Goal: Task Accomplishment & Management: Manage account settings

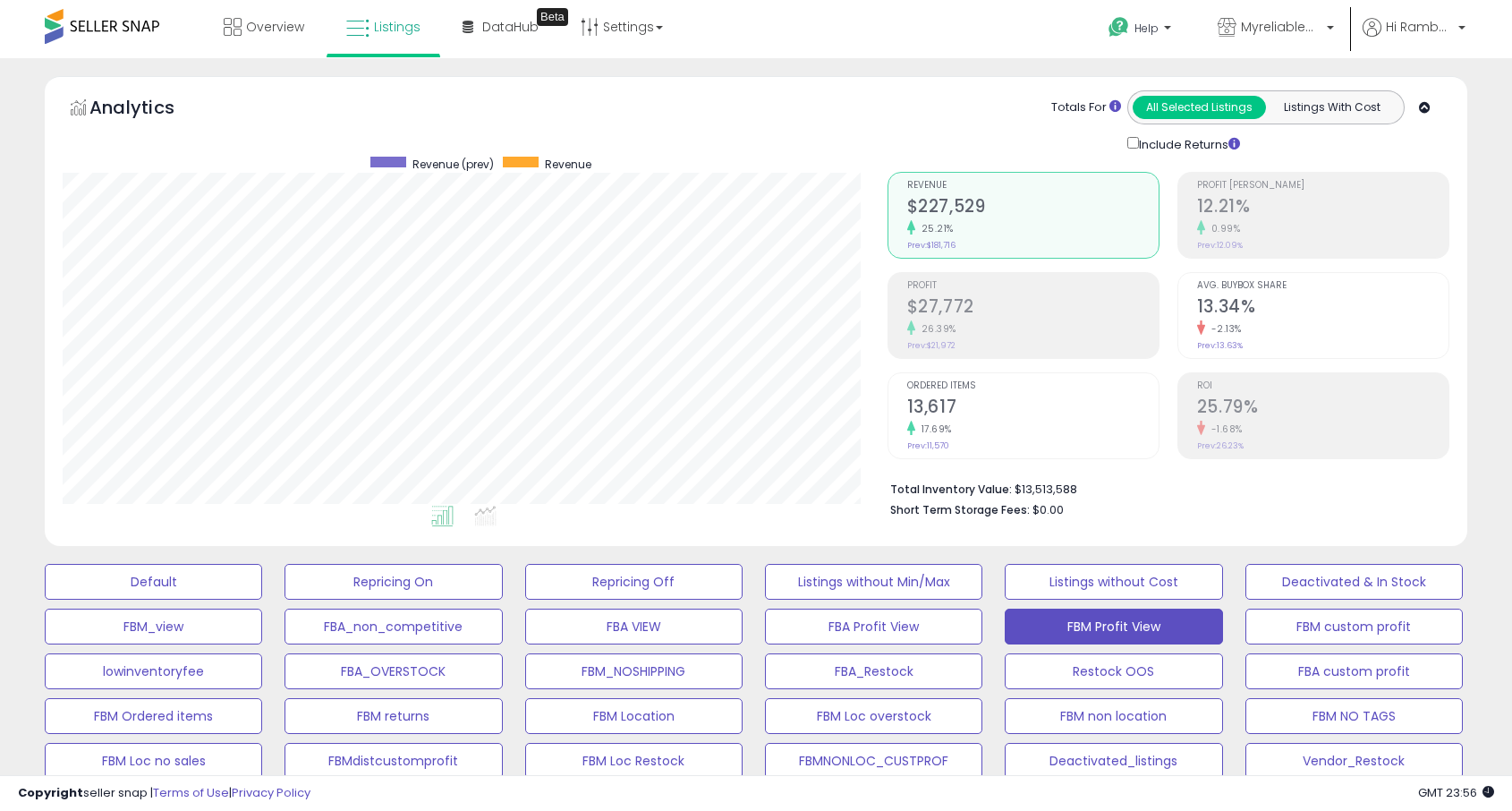
select select "**"
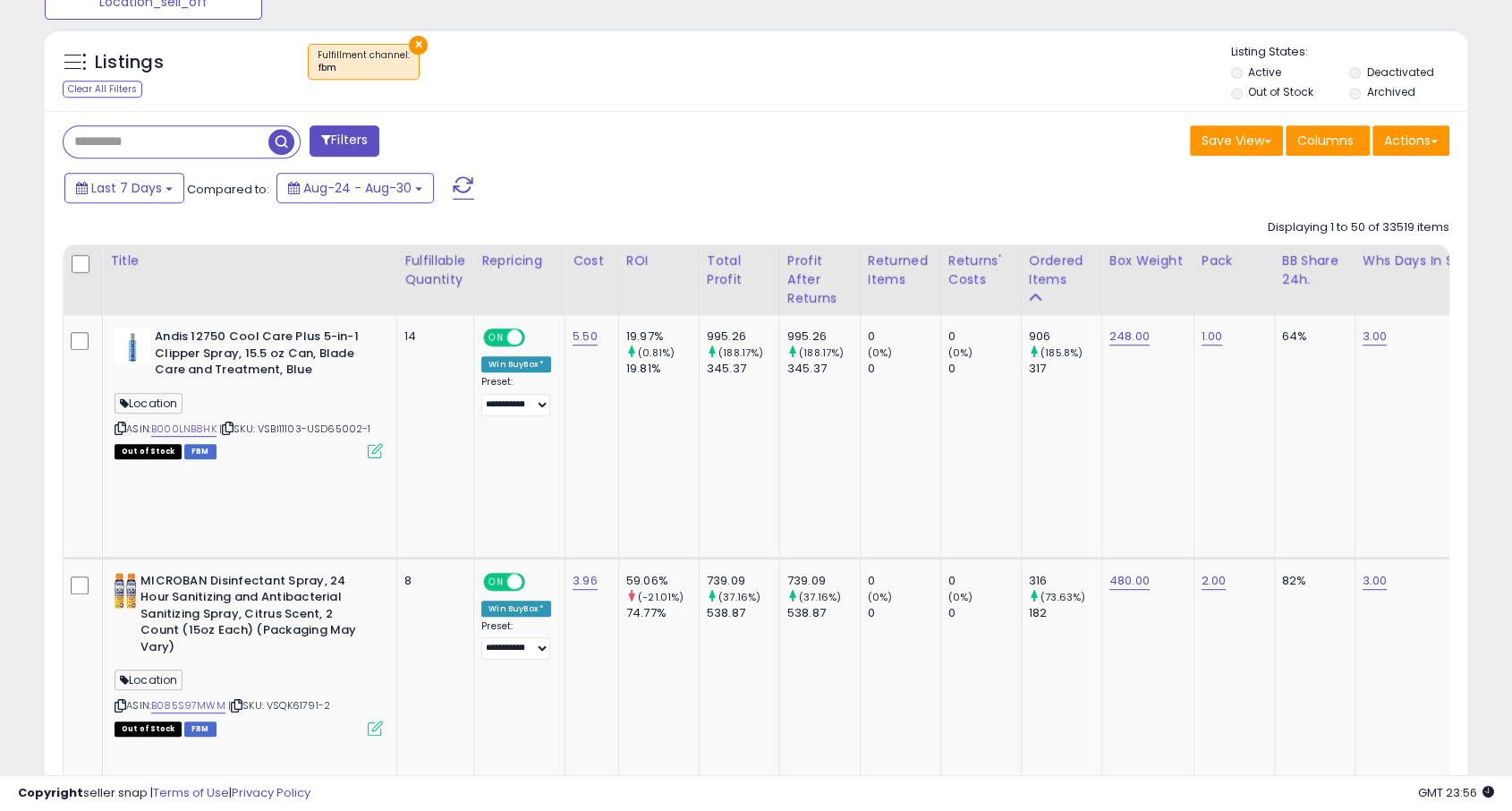
scroll to position [799, 0]
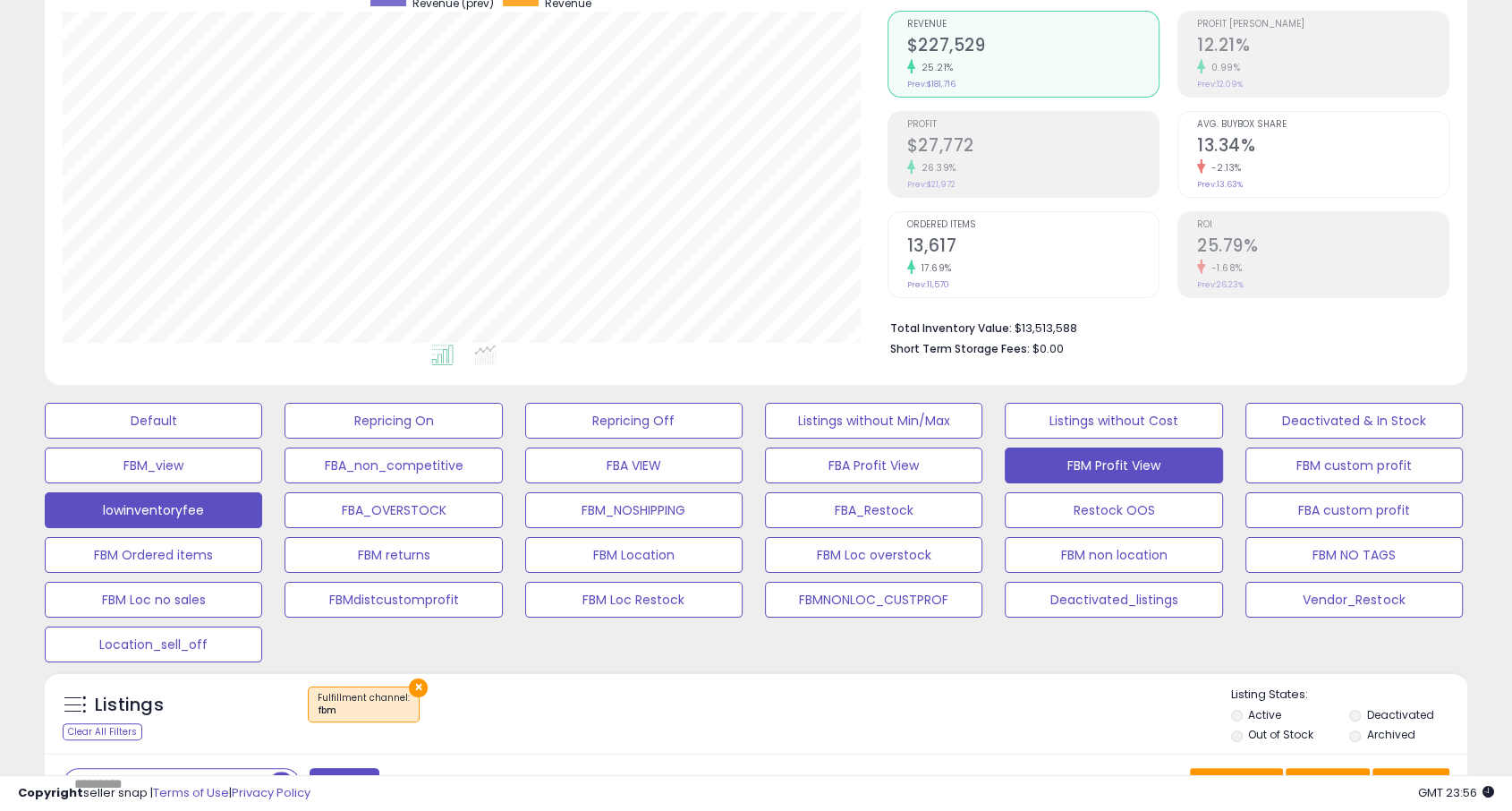
scroll to position [154, 0]
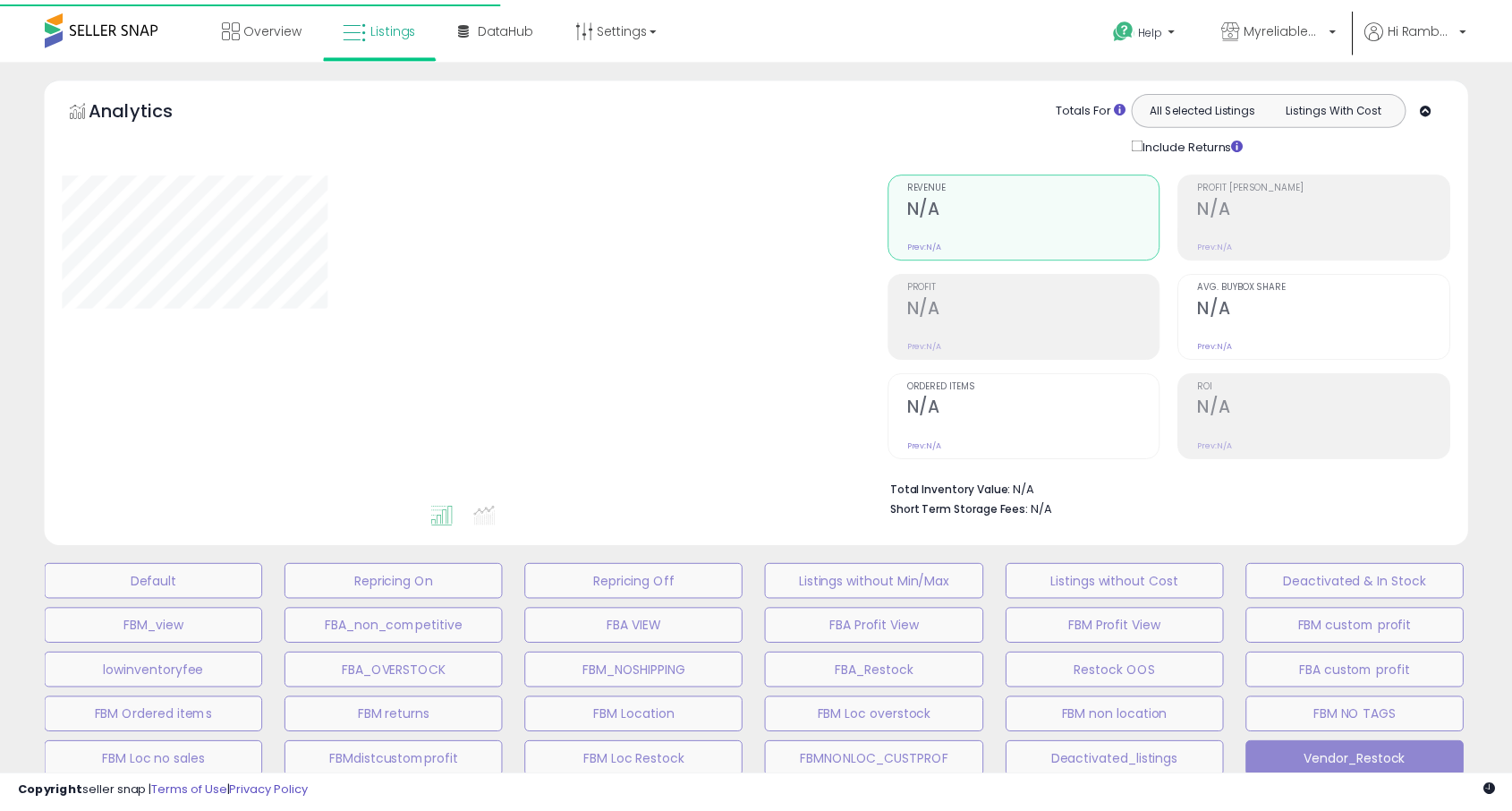
scroll to position [154, 0]
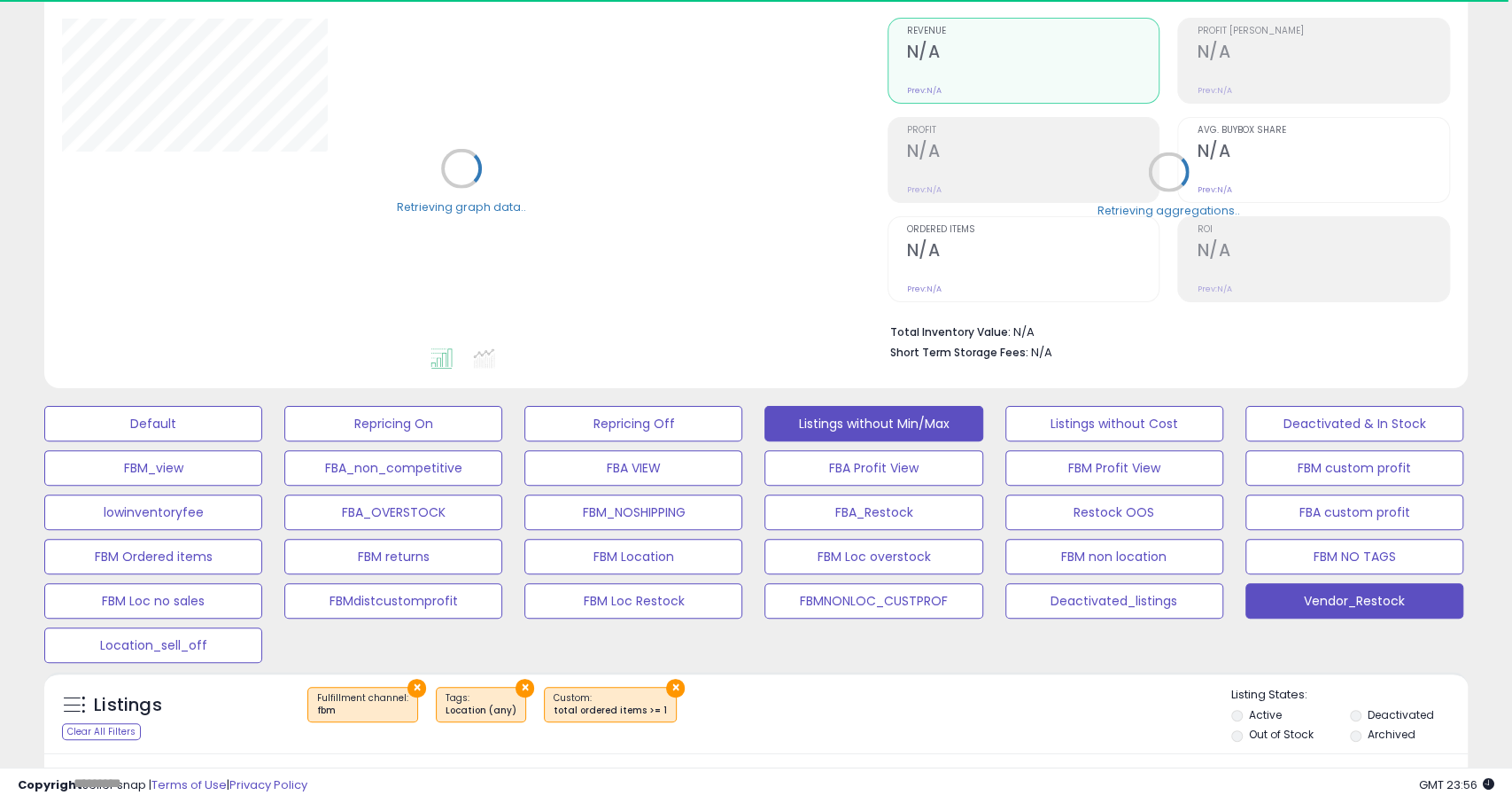
select select "**"
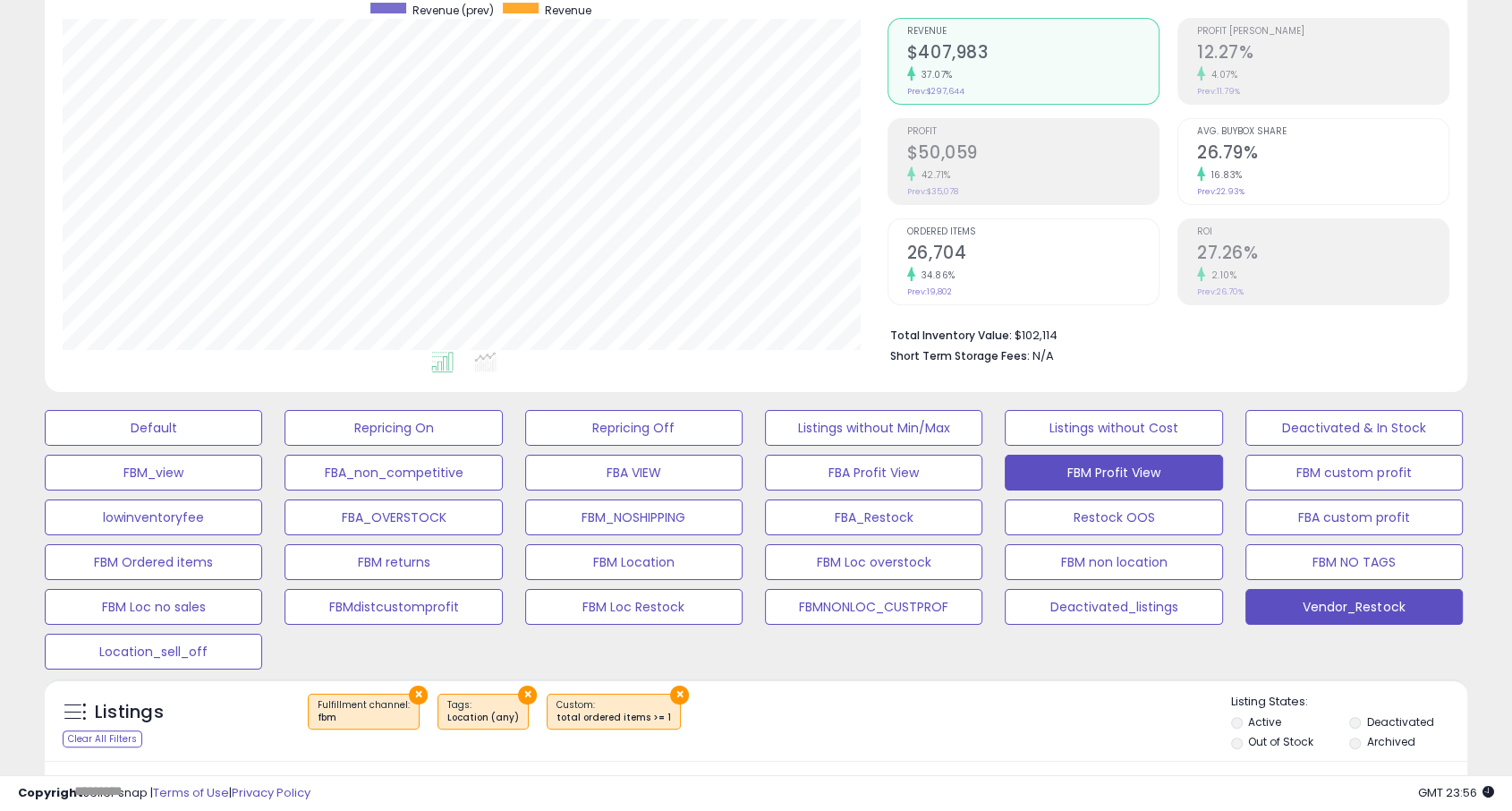
click at [1140, 456] on button "FBM Profit View" at bounding box center [1114, 472] width 218 height 36
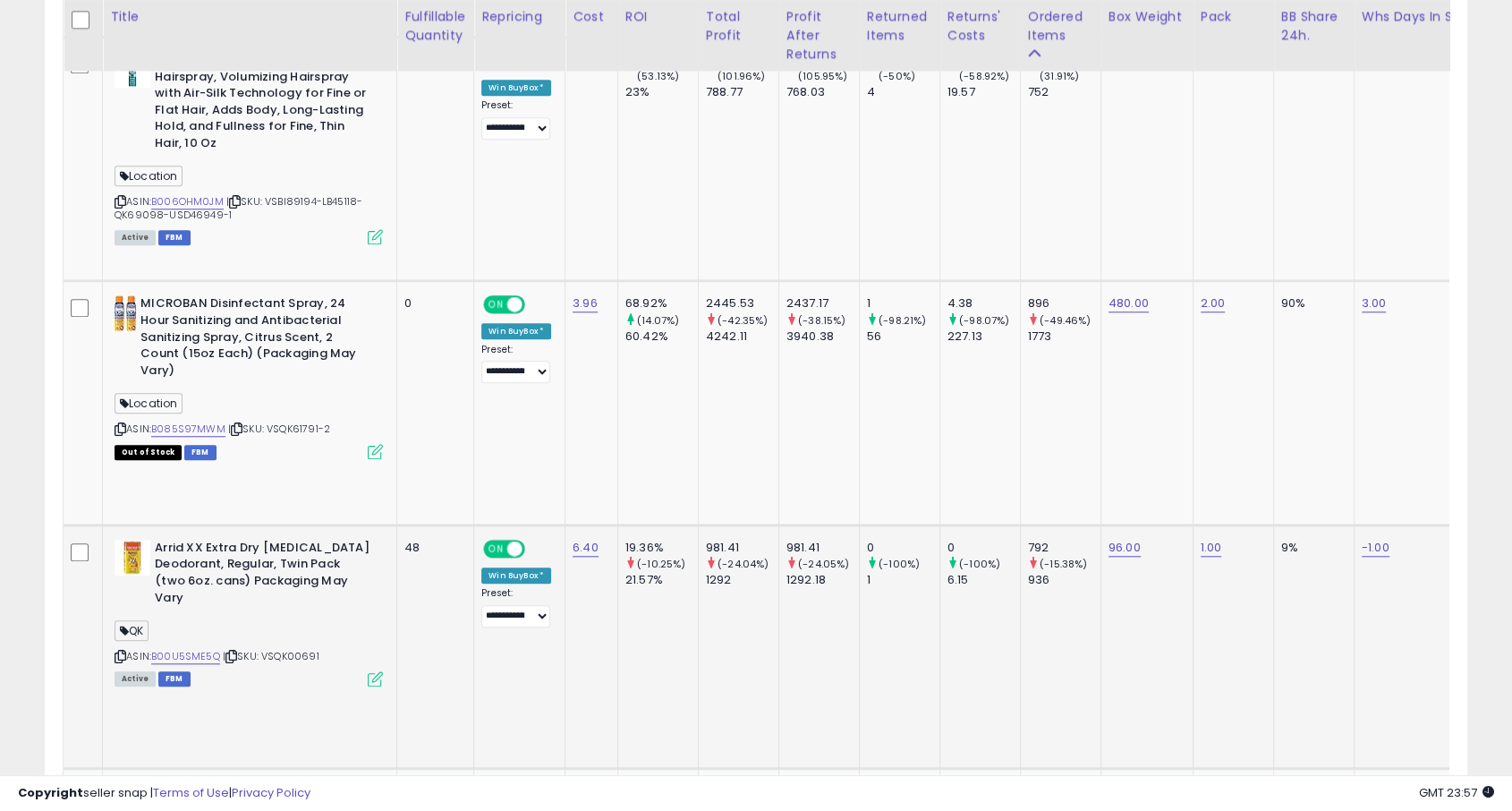
scroll to position [1954, 0]
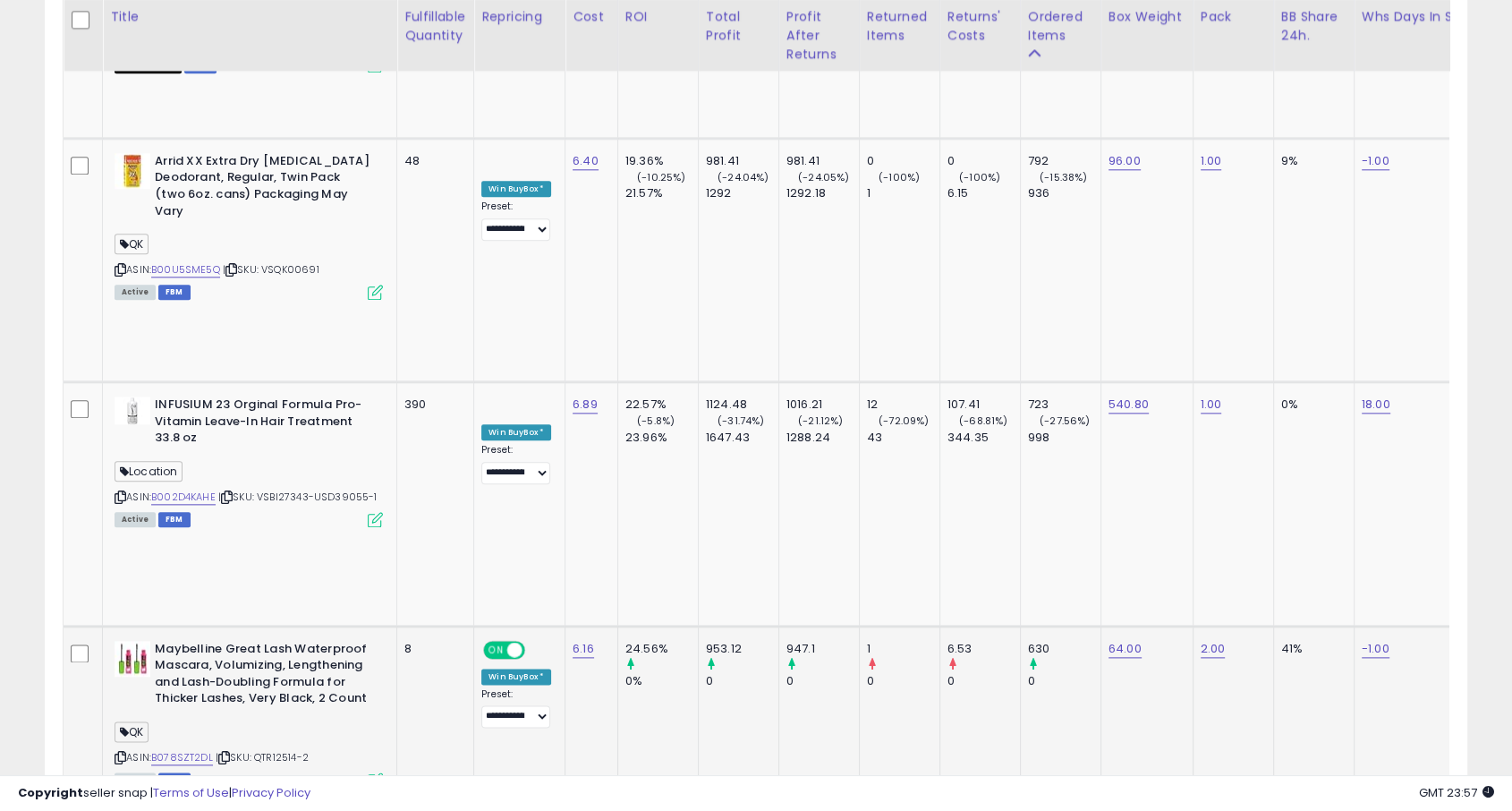
click at [702, 626] on td "953.12 0" at bounding box center [738, 748] width 80 height 244
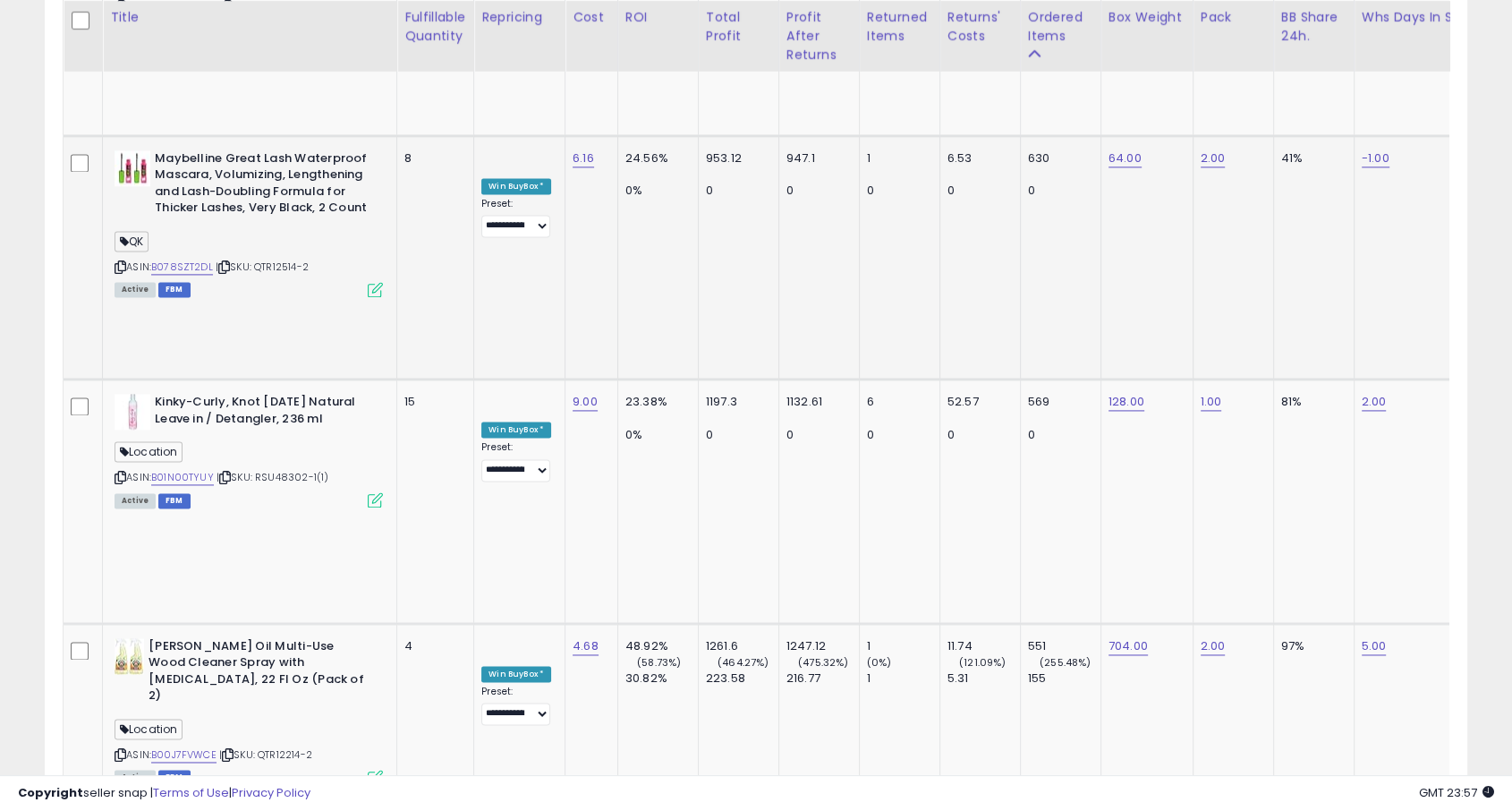
scroll to position [2446, 0]
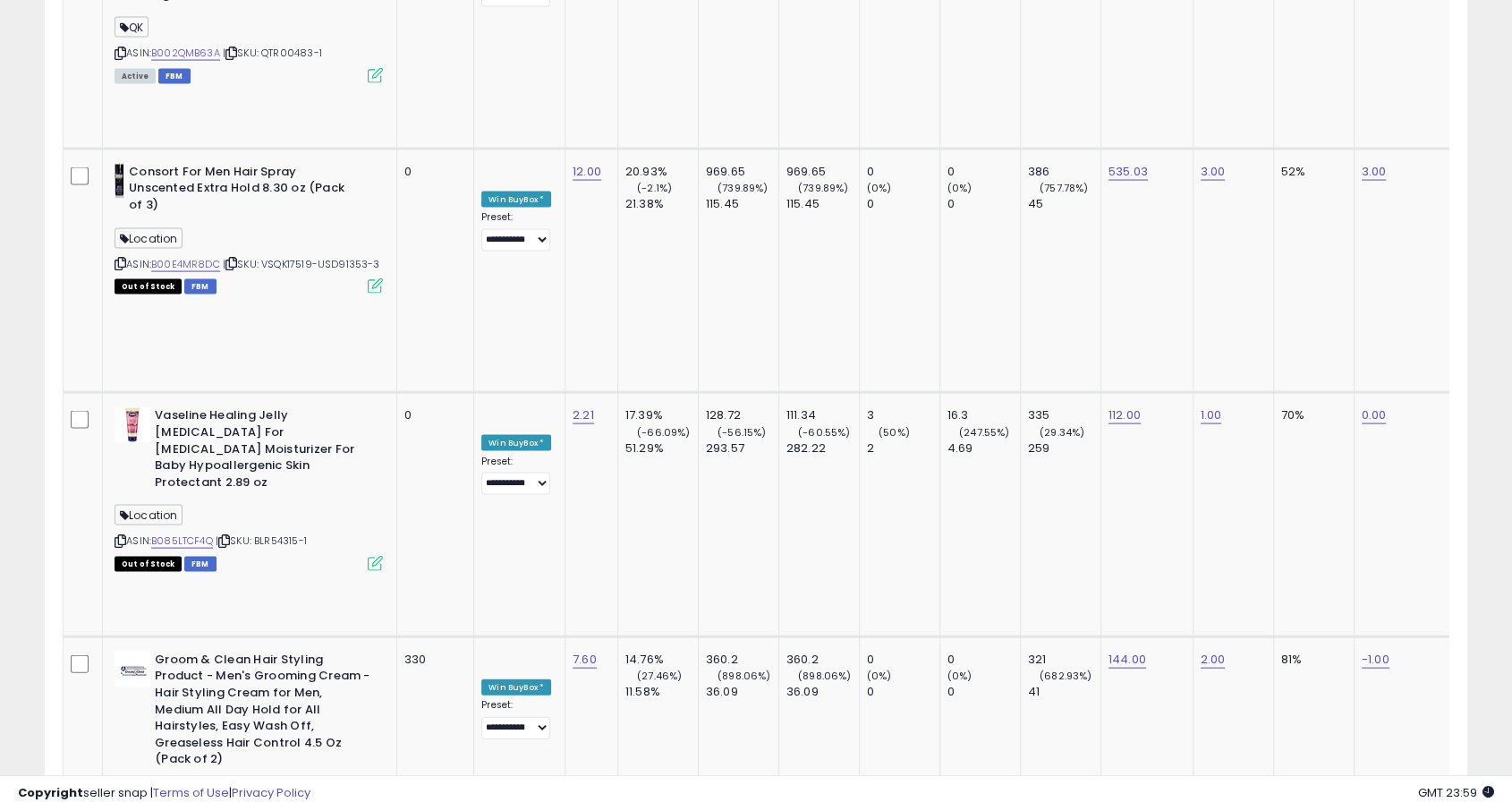
scroll to position [3652, 0]
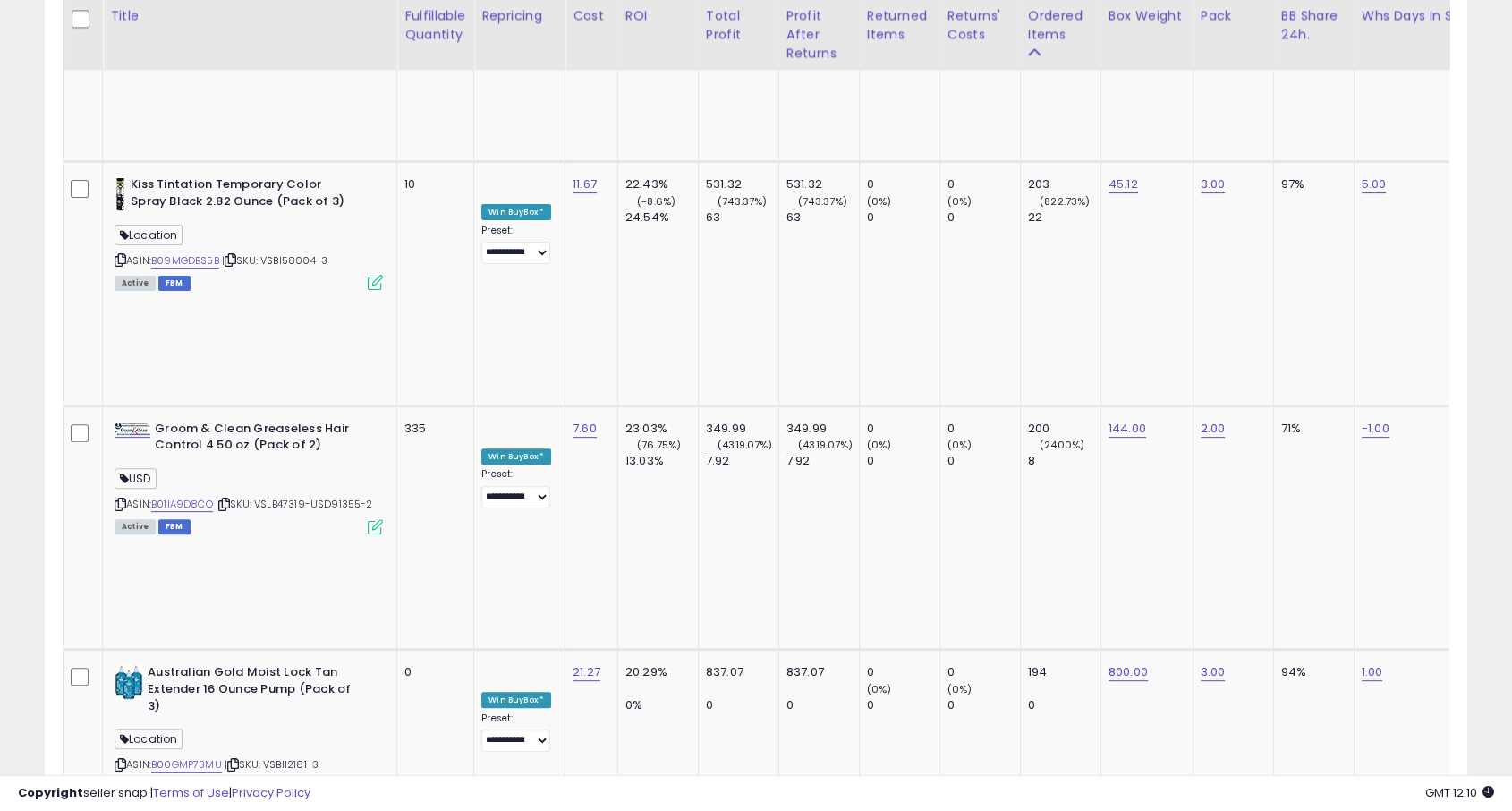
scroll to position [7294, 0]
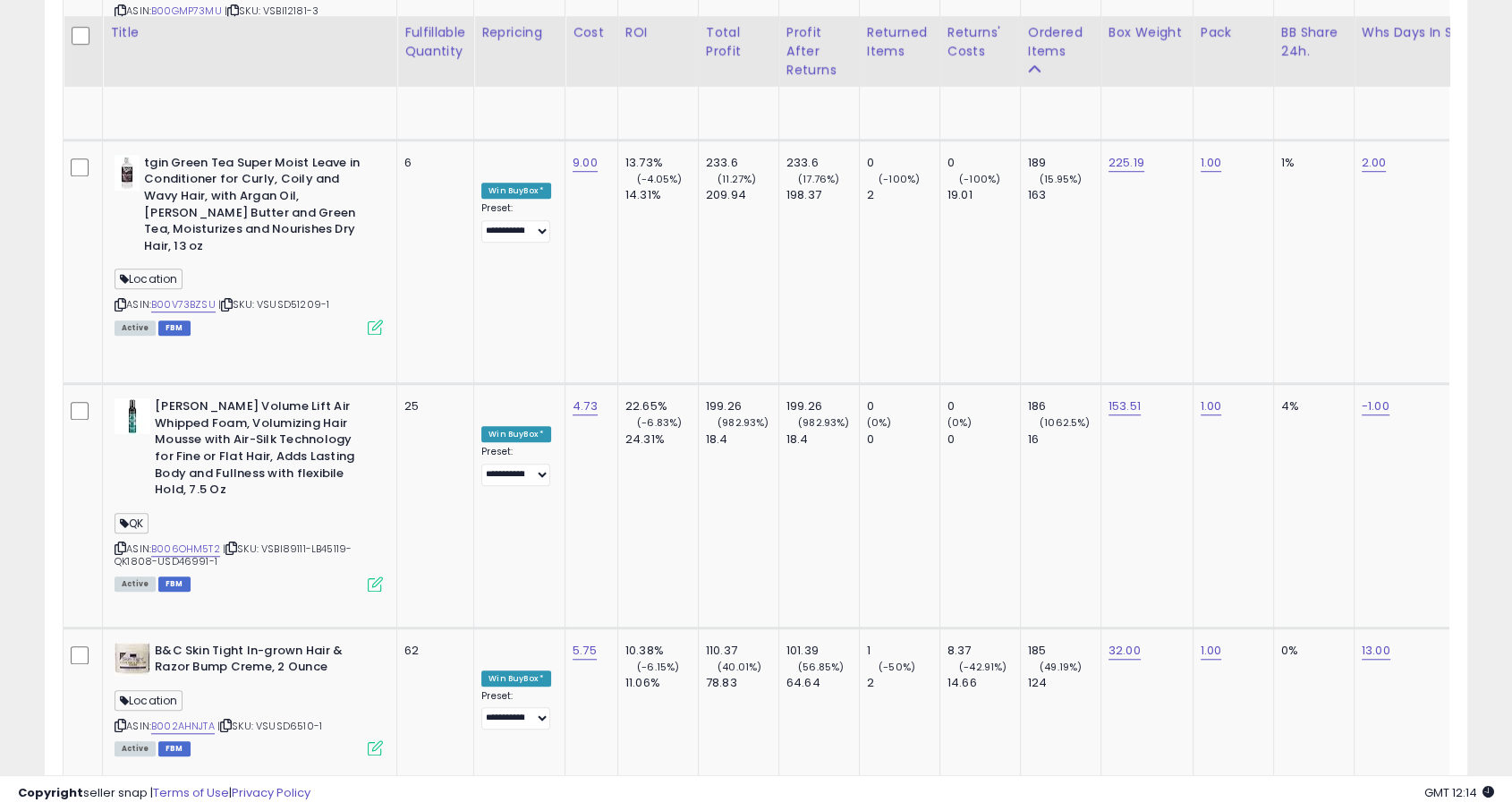
scroll to position [8065, 0]
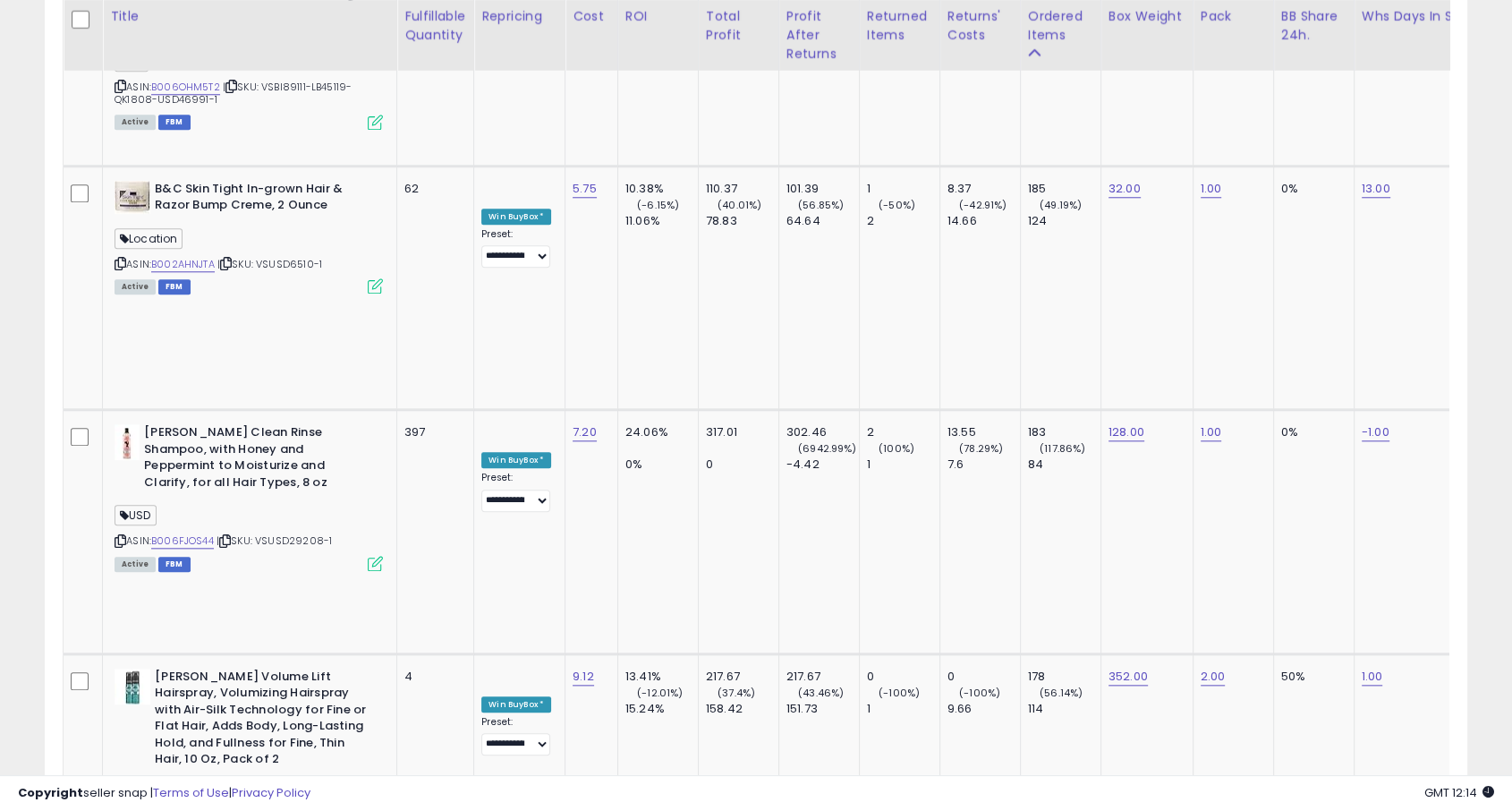
scroll to position [8654, 0]
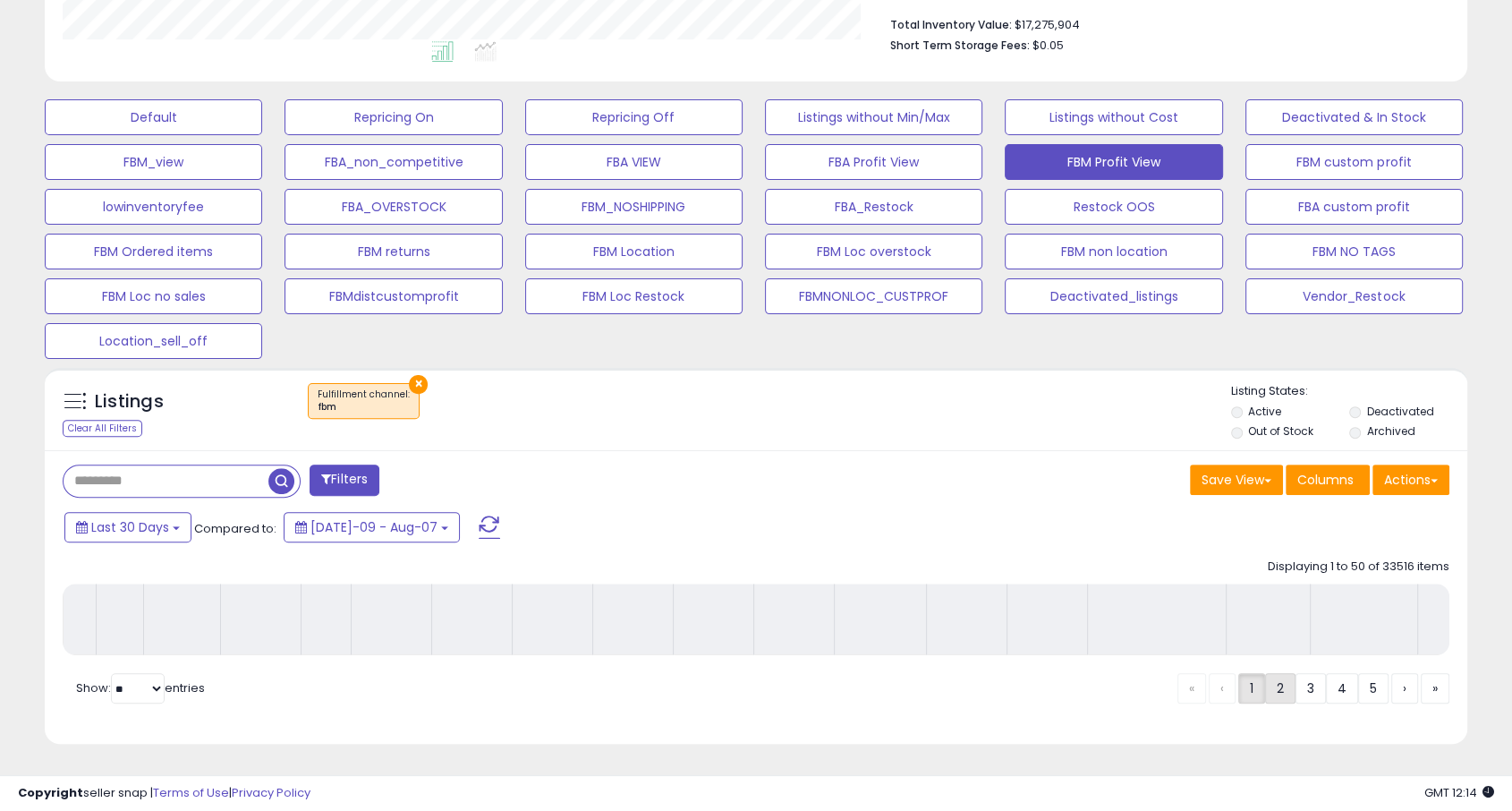
scroll to position [480, 0]
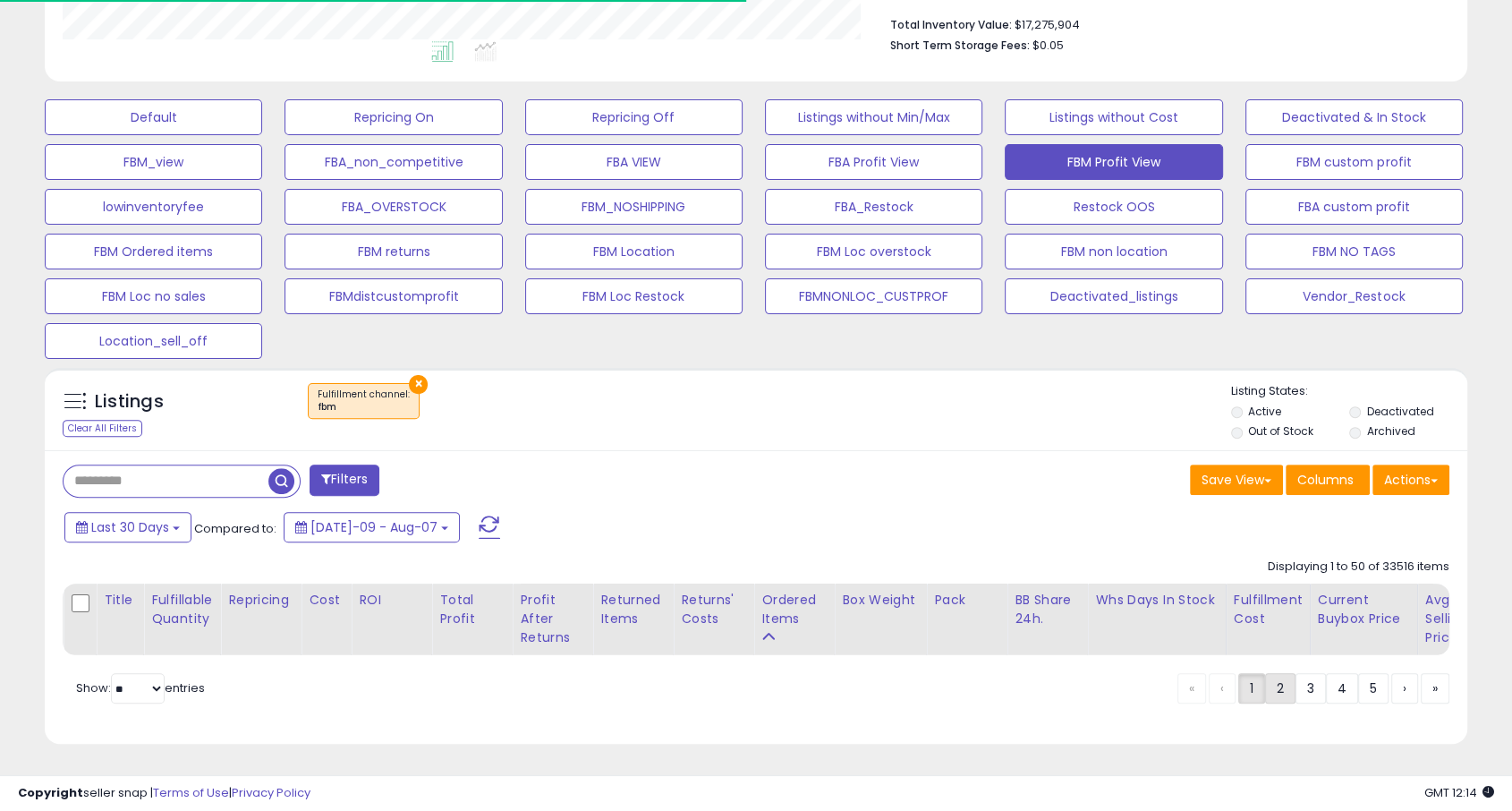
click at [1278, 703] on link "2" at bounding box center [1281, 688] width 31 height 31
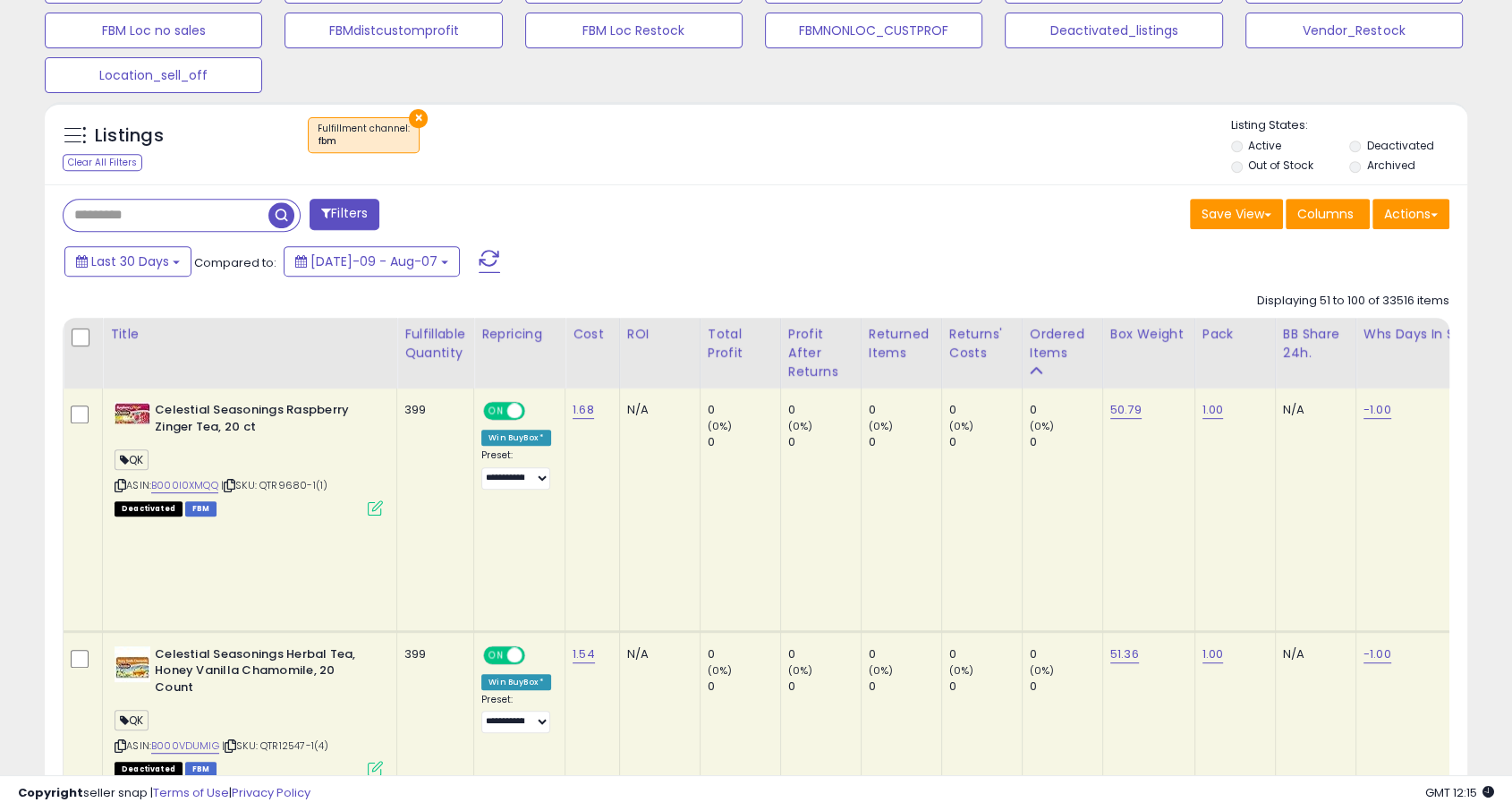
scroll to position [736, 0]
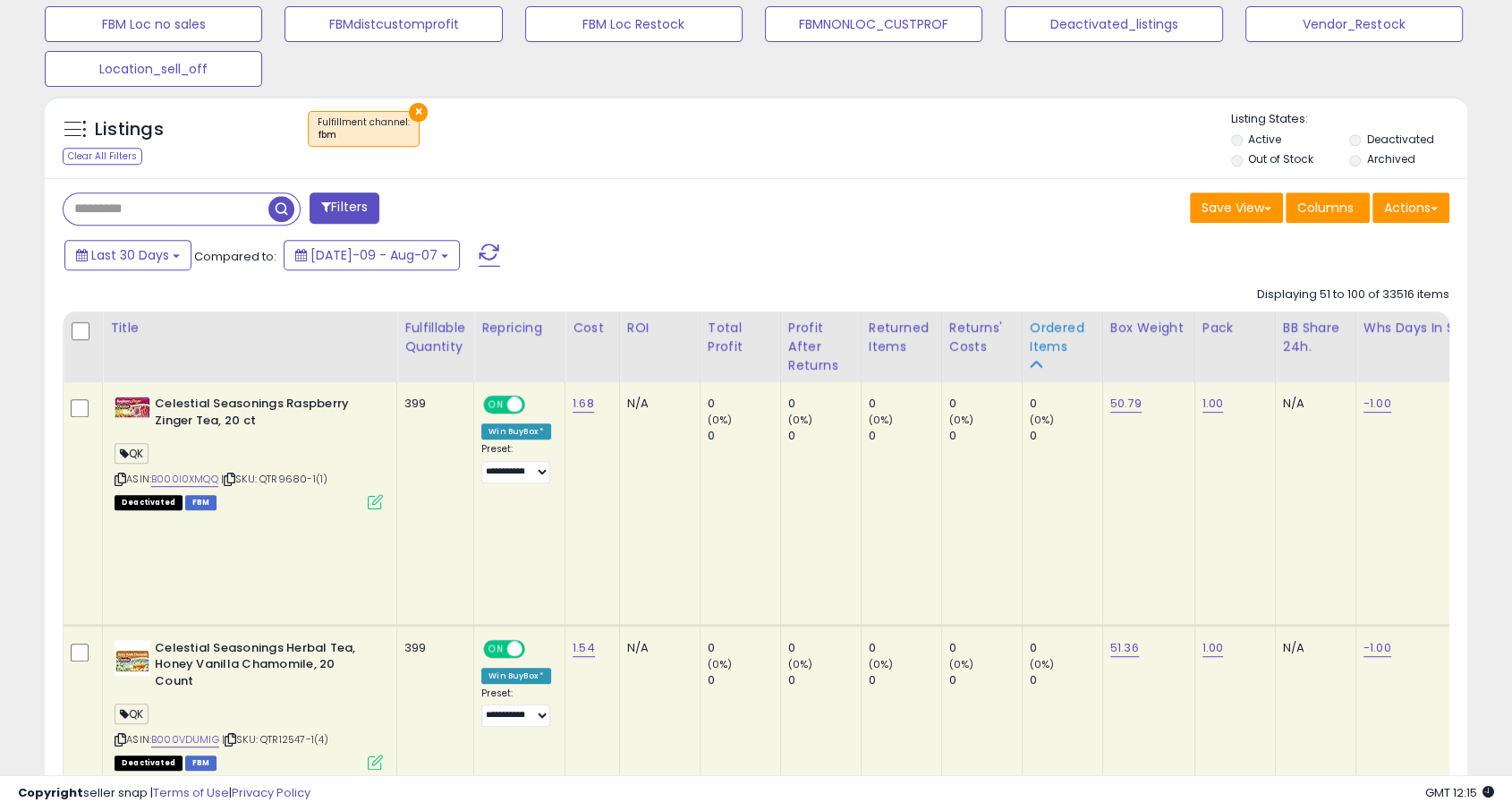
click at [1038, 344] on div "Ordered Items" at bounding box center [1062, 338] width 65 height 38
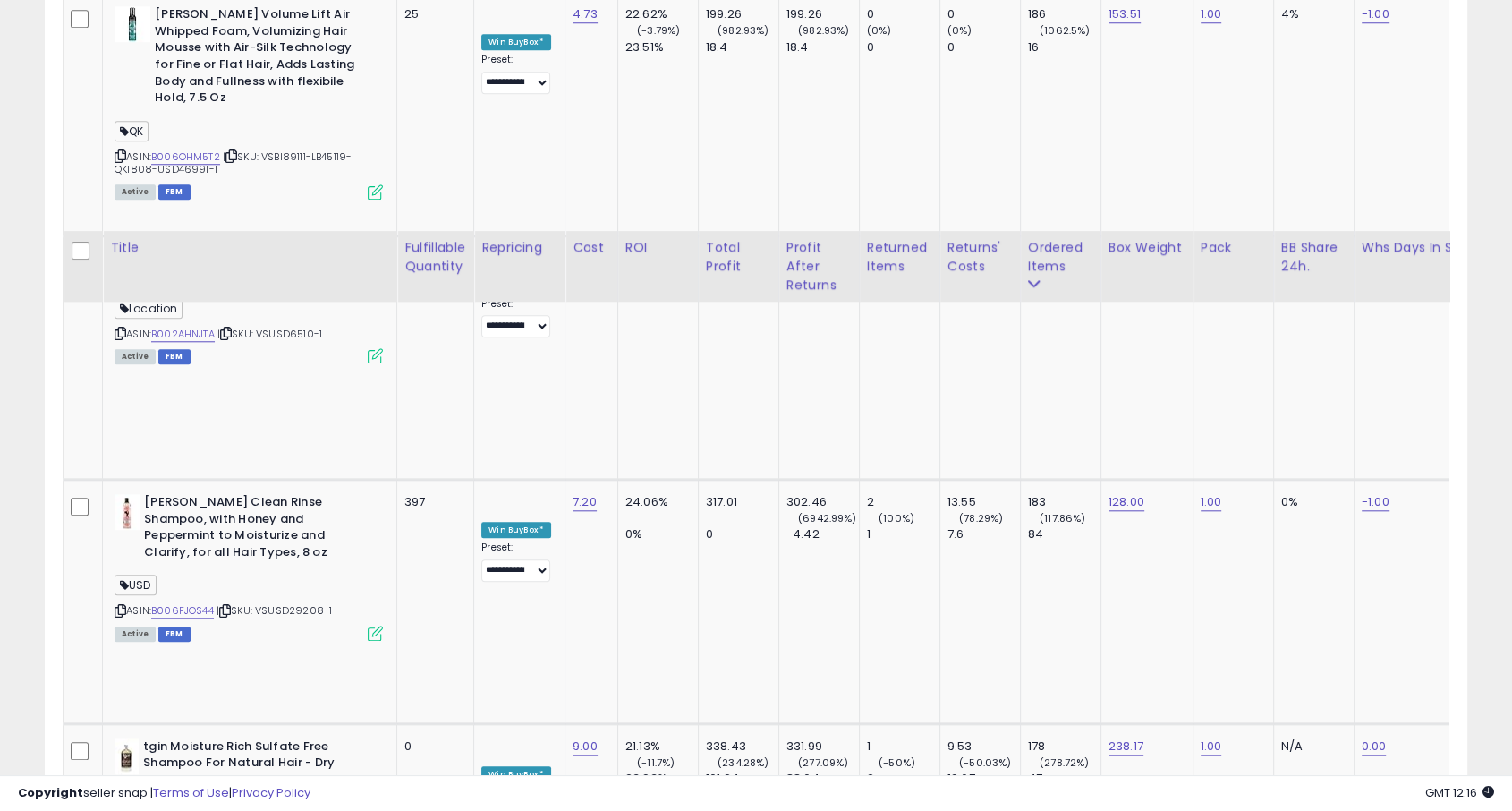
scroll to position [8670, 0]
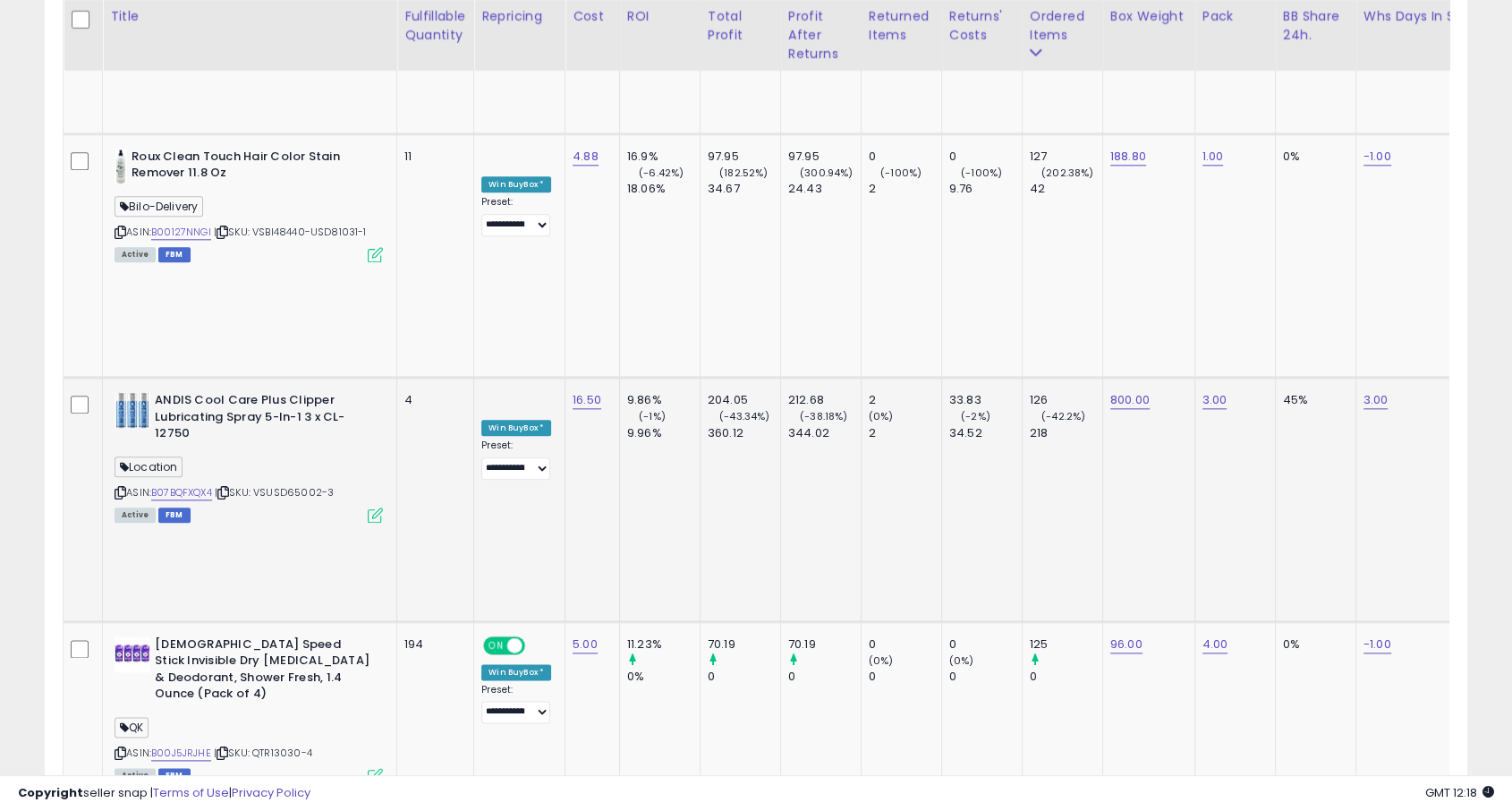
scroll to position [1960, 0]
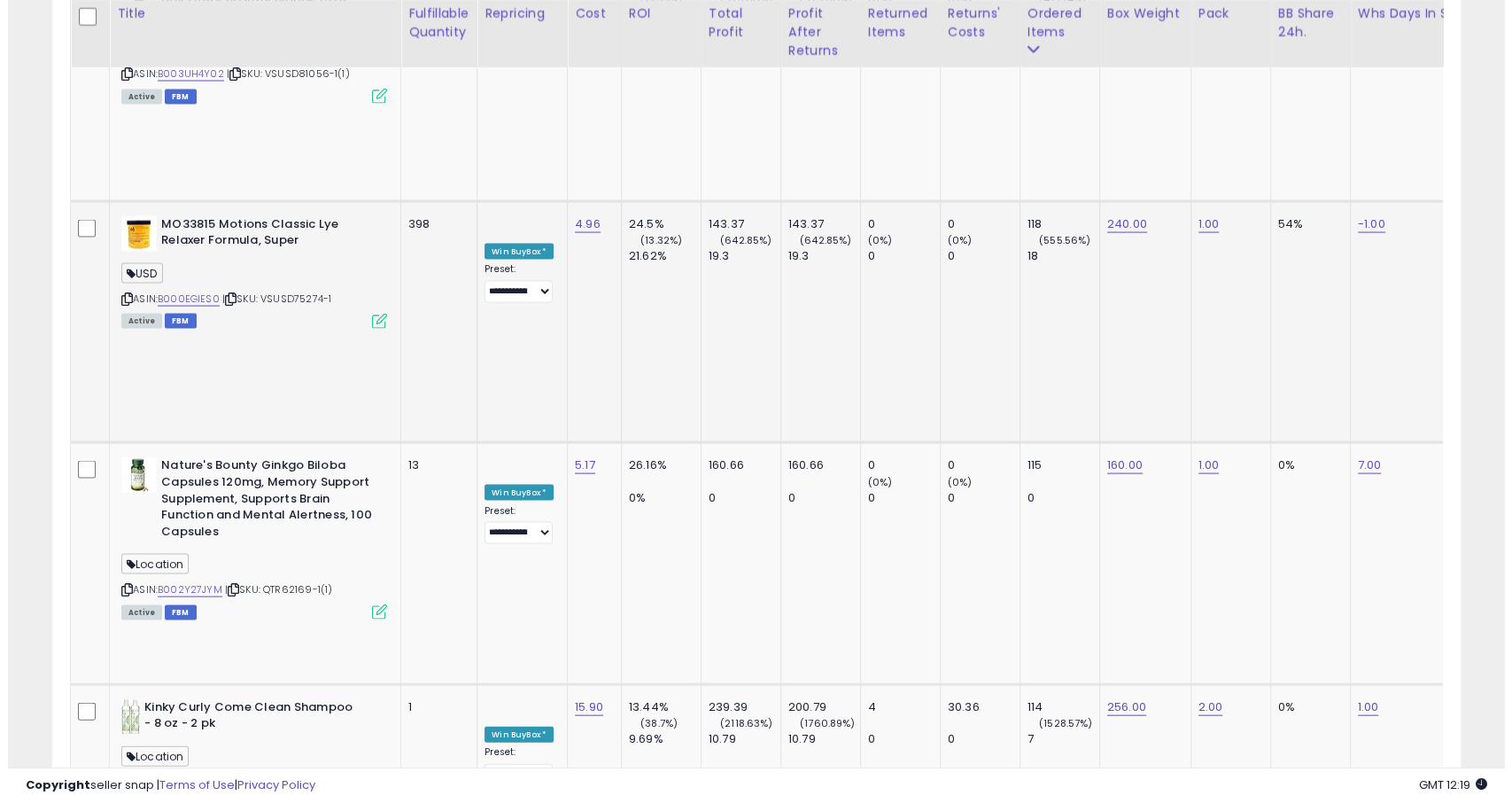
scroll to position [3558, 0]
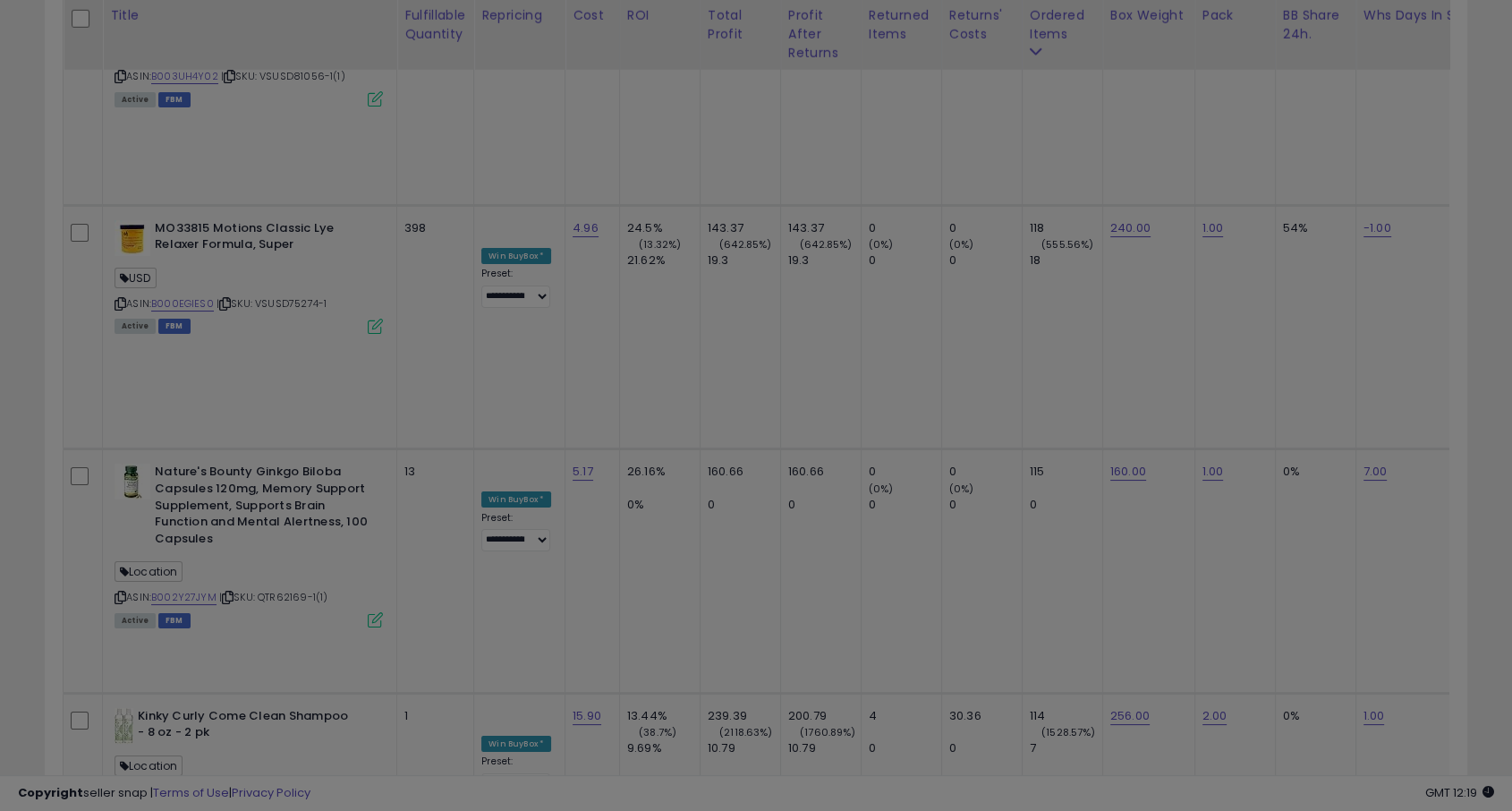
scroll to position [367, 833]
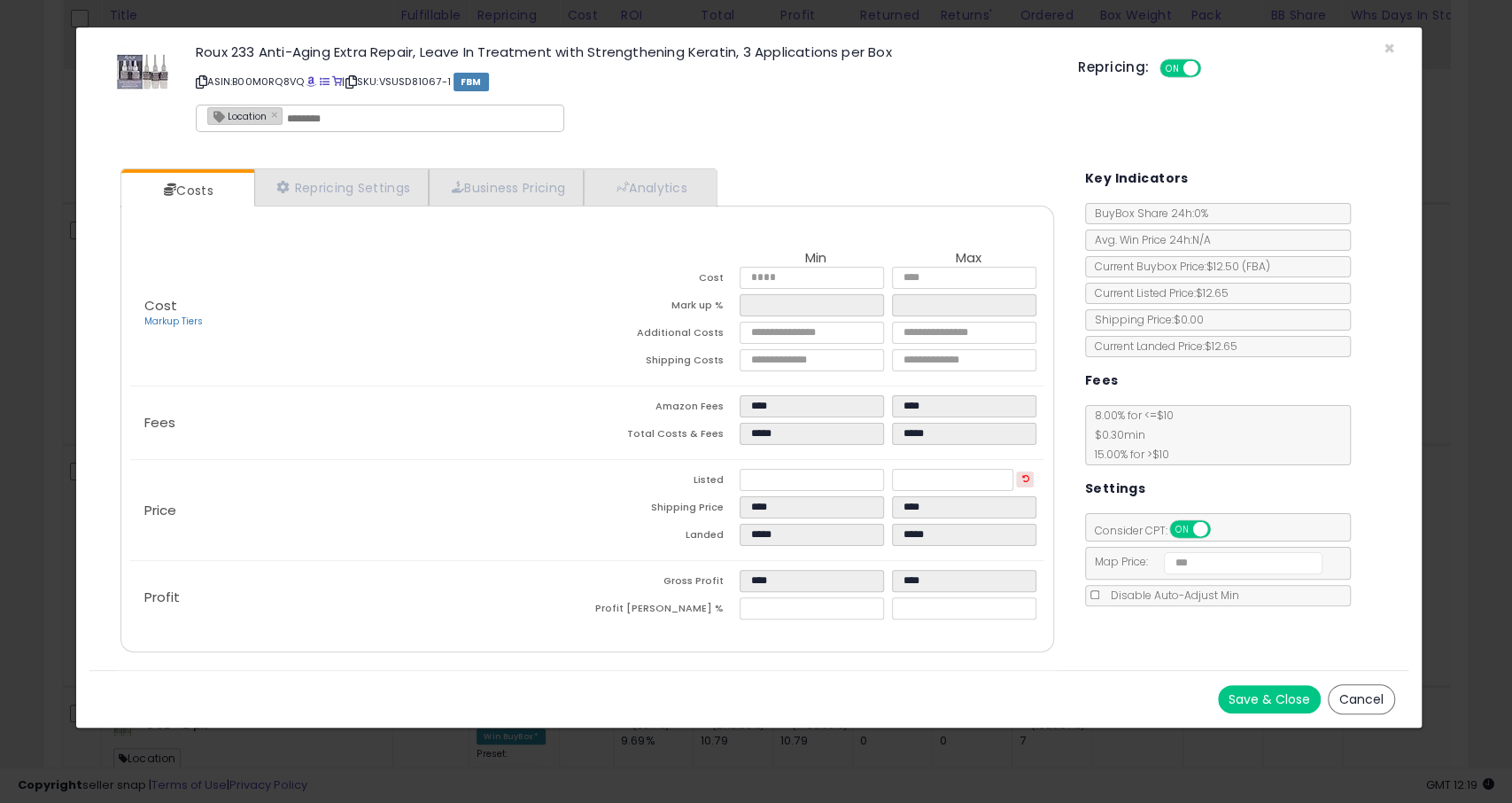
click at [0, 333] on div "× Close Roux 233 Anti-Aging Extra Repair, Leave In Treatment with Strengthening…" at bounding box center [756, 402] width 1512 height 803
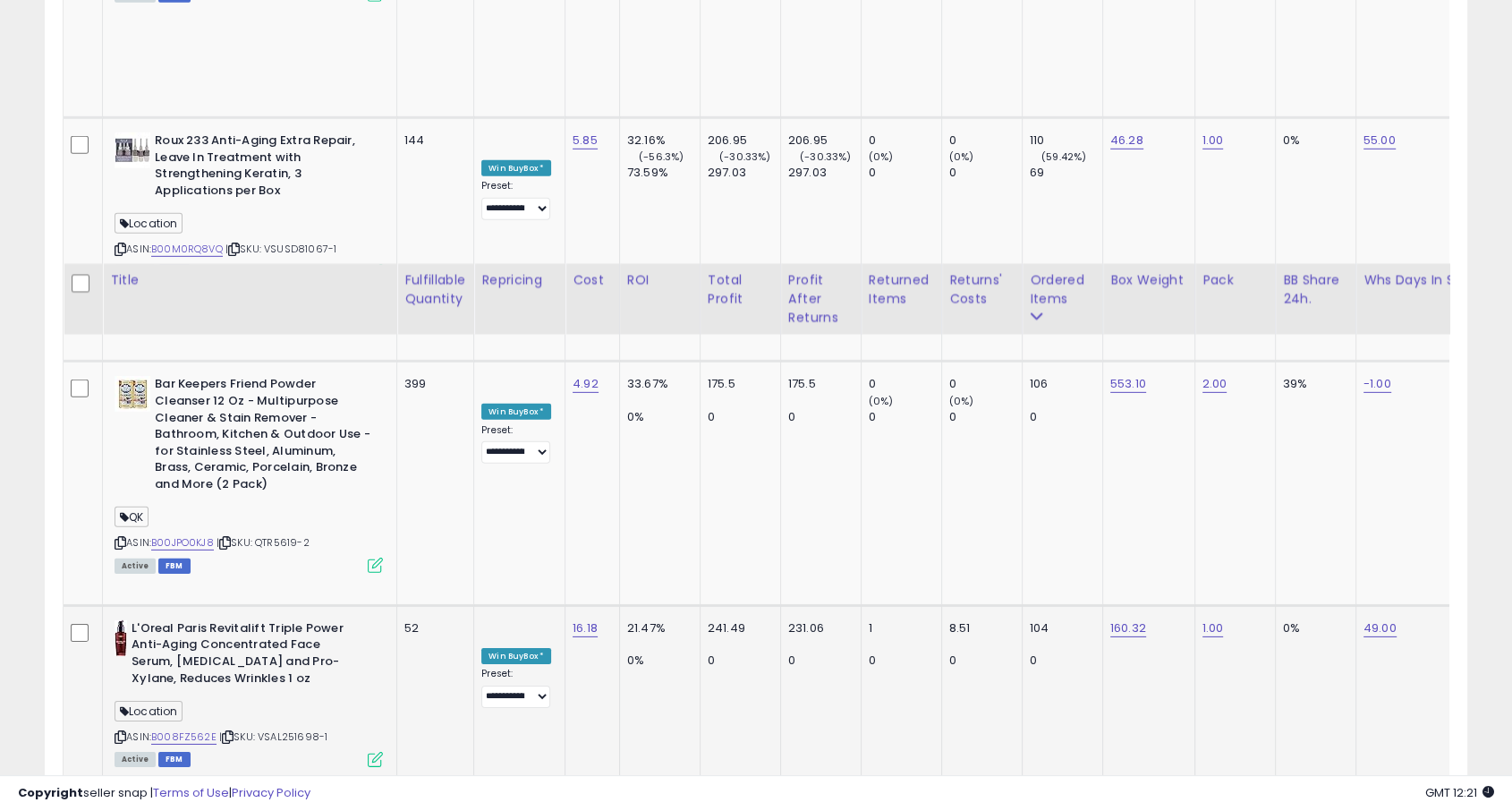
scroll to position [5653, 0]
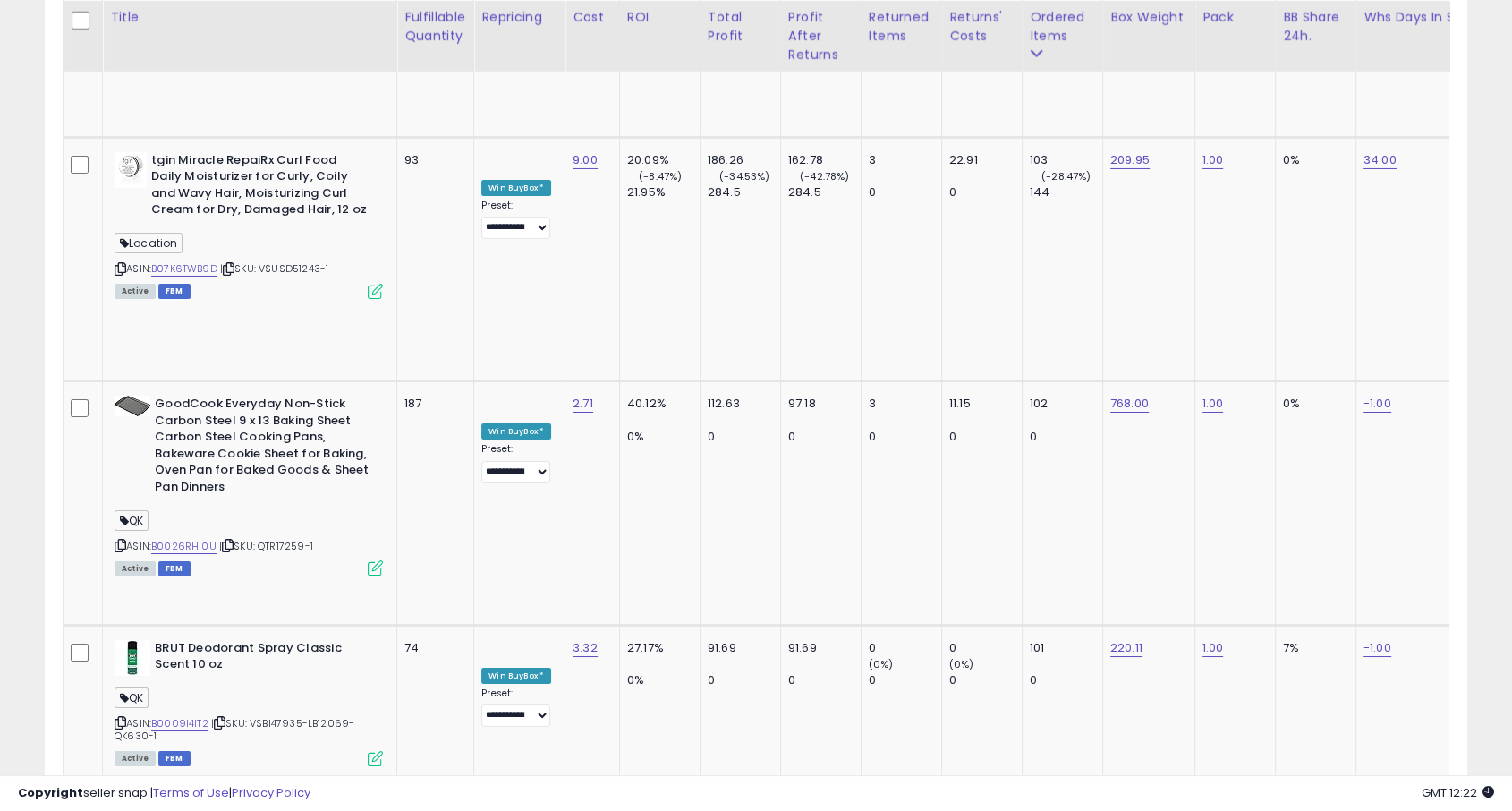
scroll to position [6345, 0]
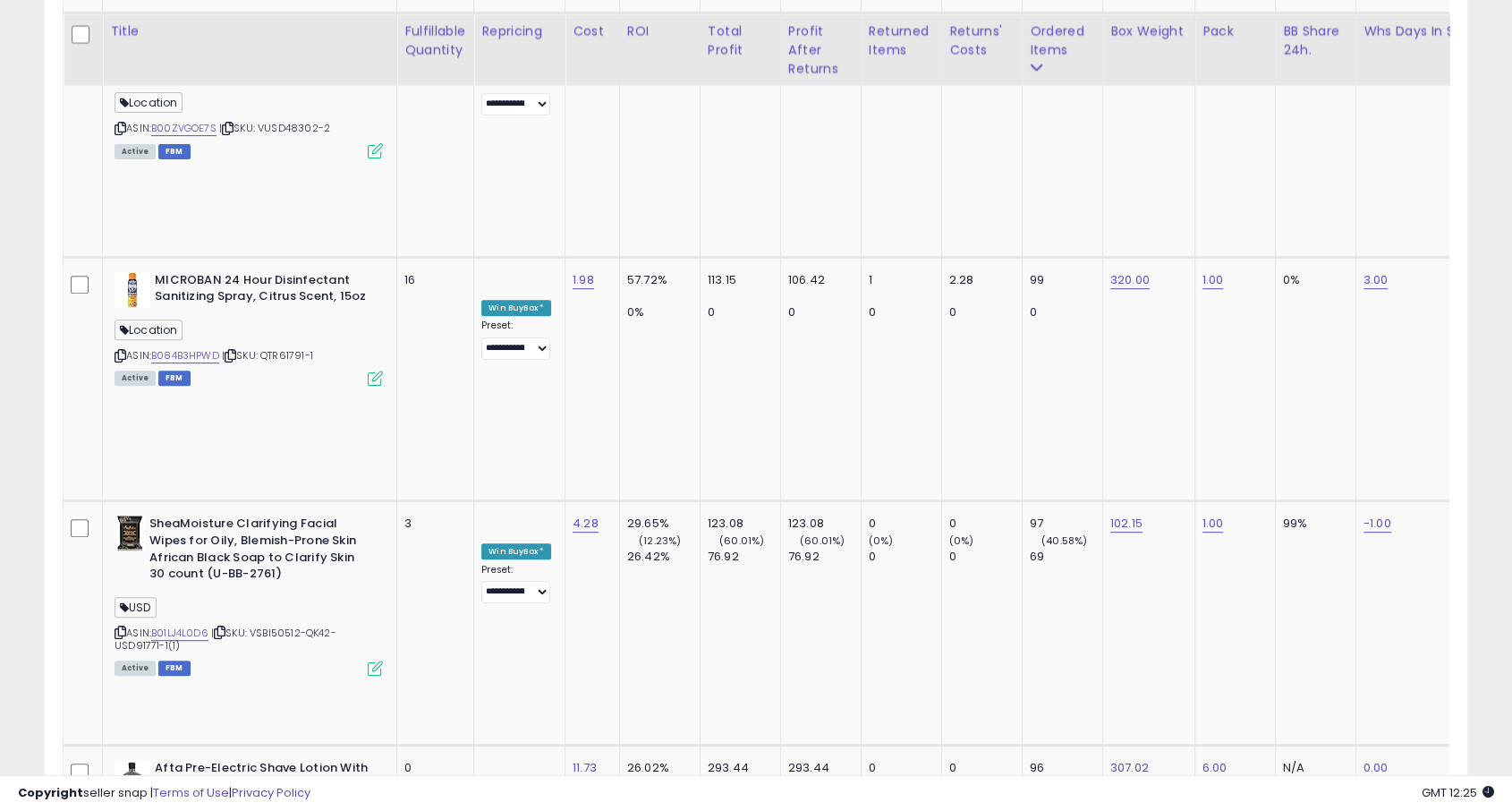
scroll to position [7458, 0]
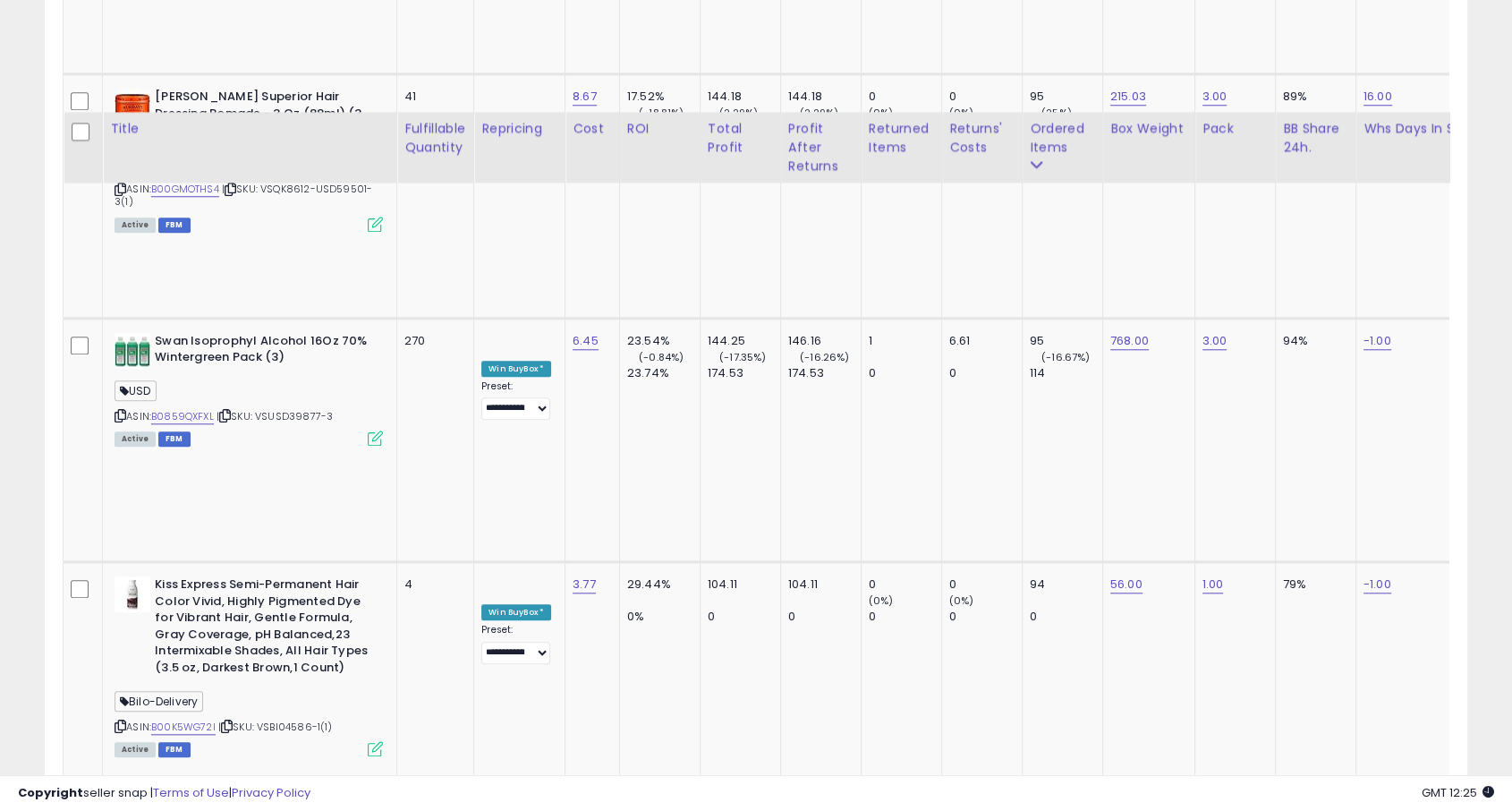
scroll to position [8469, 0]
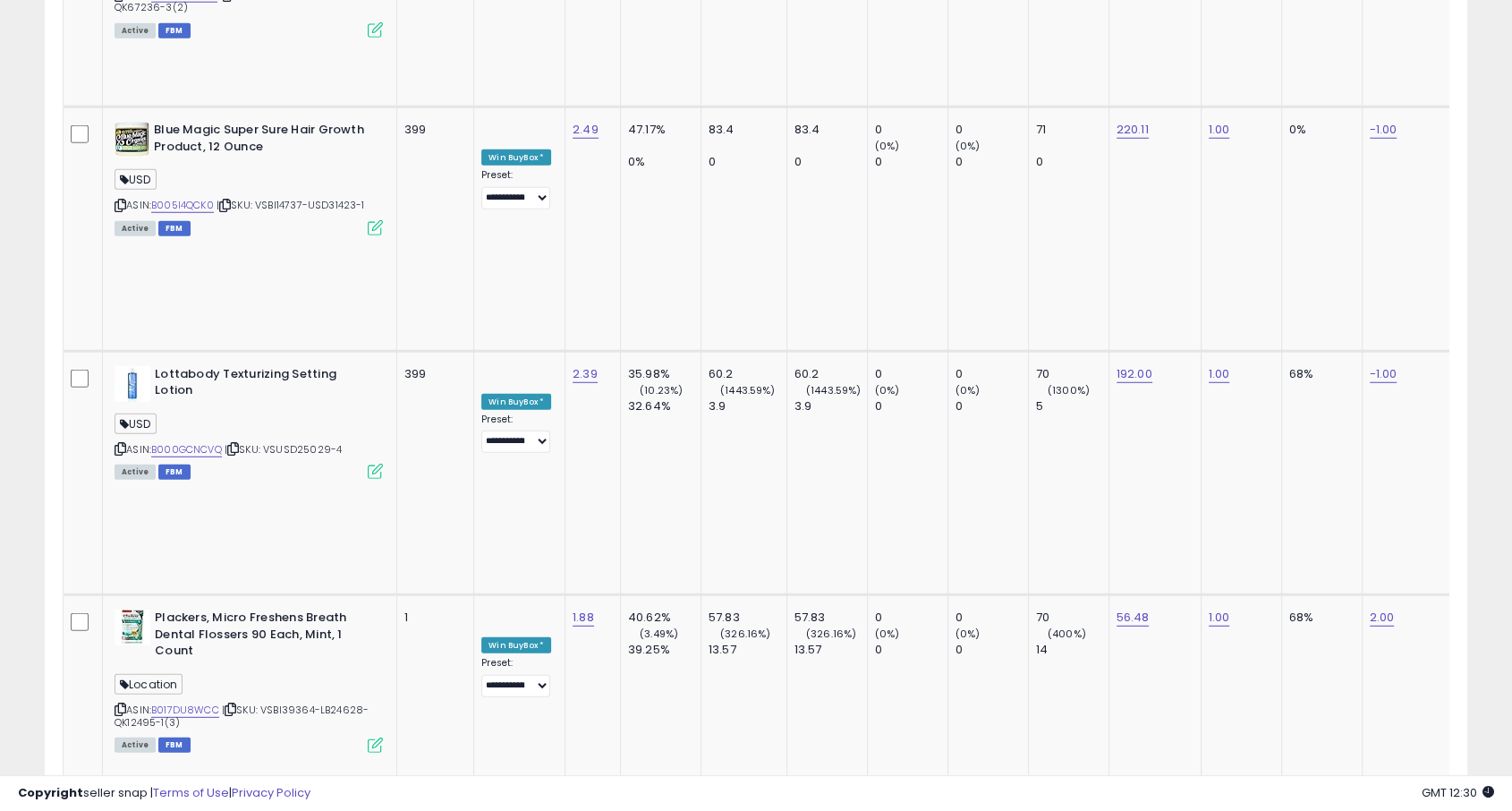
scroll to position [4826, 0]
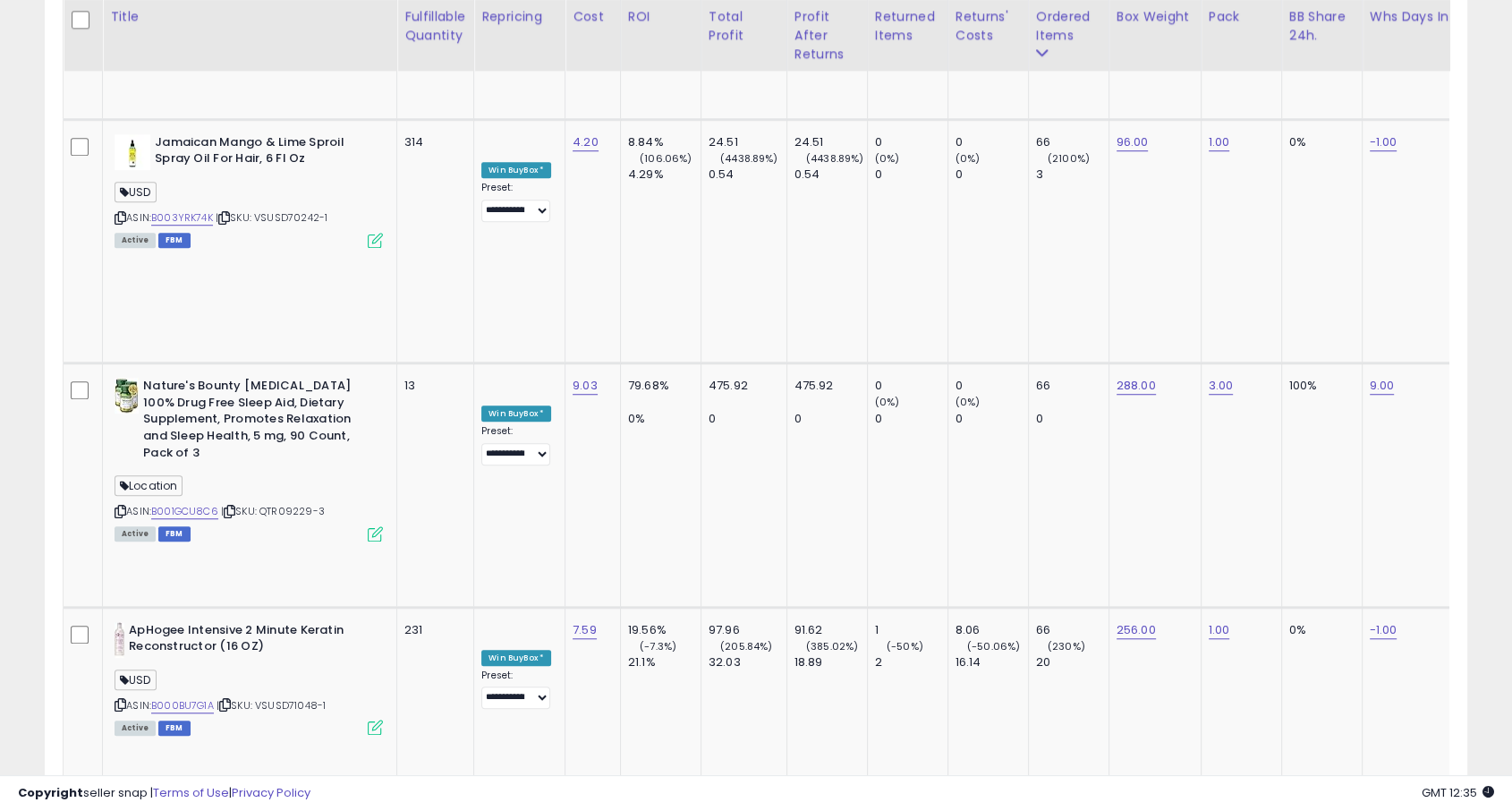
scroll to position [8217, 0]
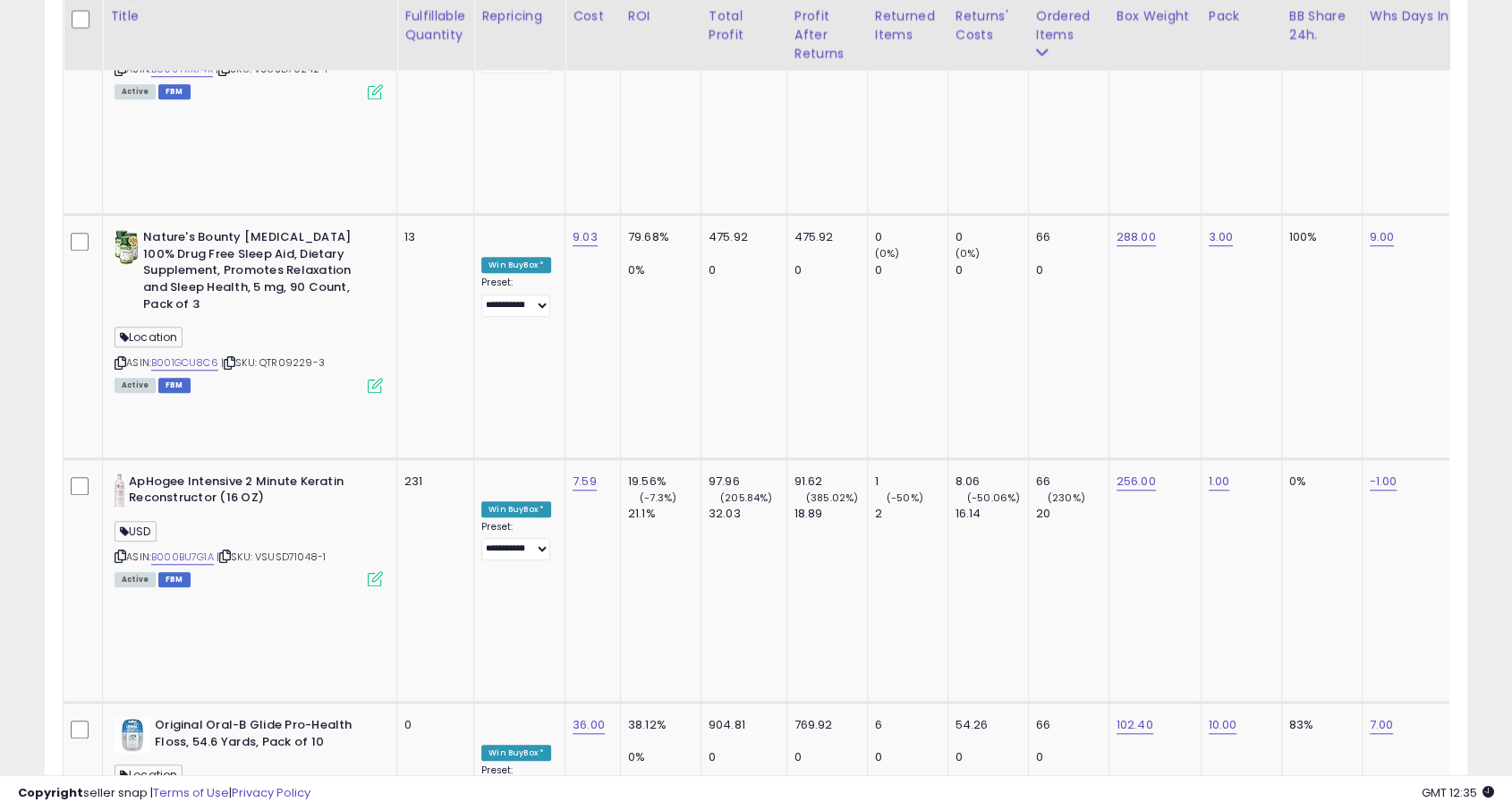
drag, startPoint x: 602, startPoint y: 422, endPoint x: 614, endPoint y: 298, distance: 124.6
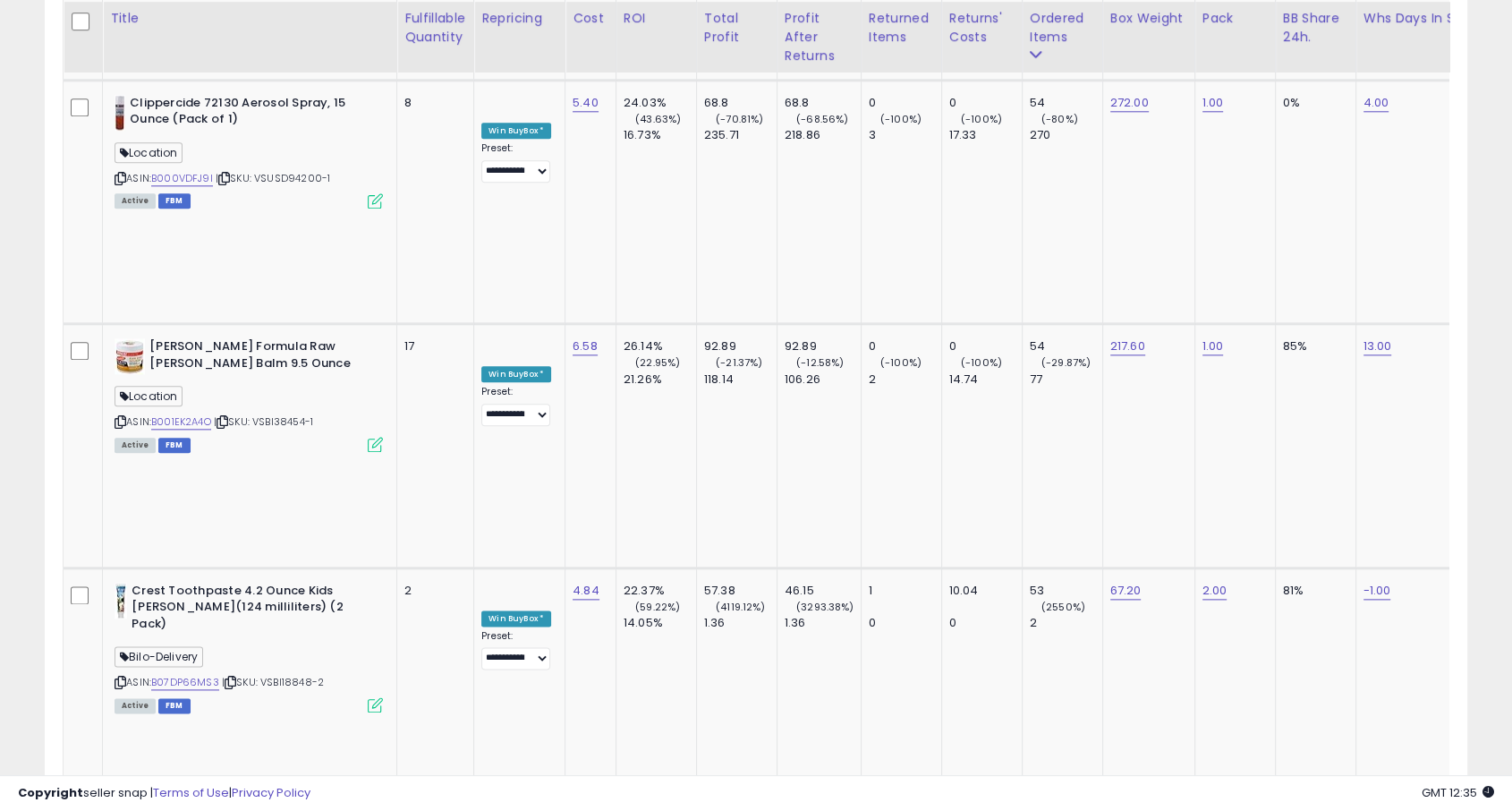
scroll to position [2015, 0]
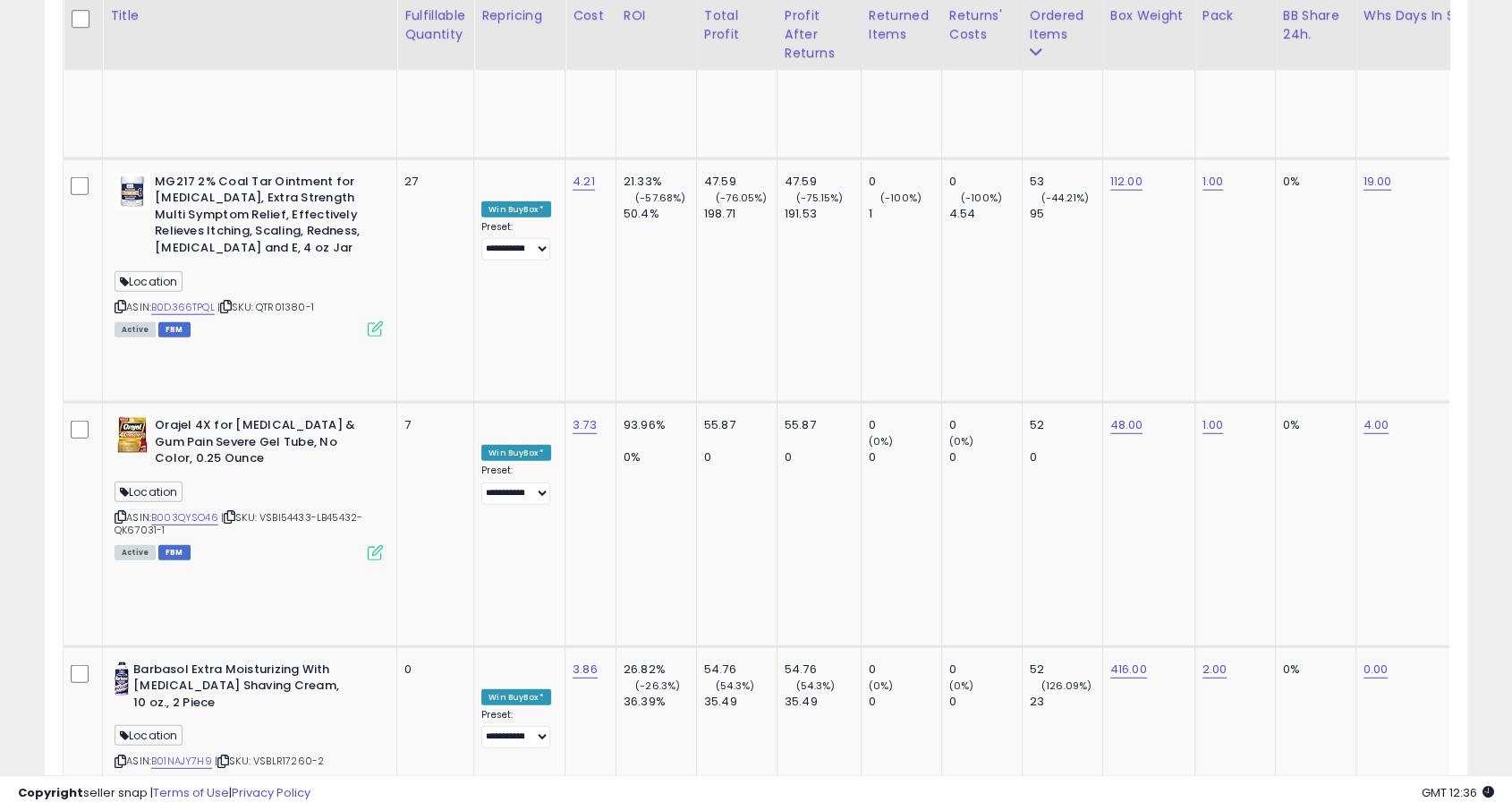
scroll to position [4619, 0]
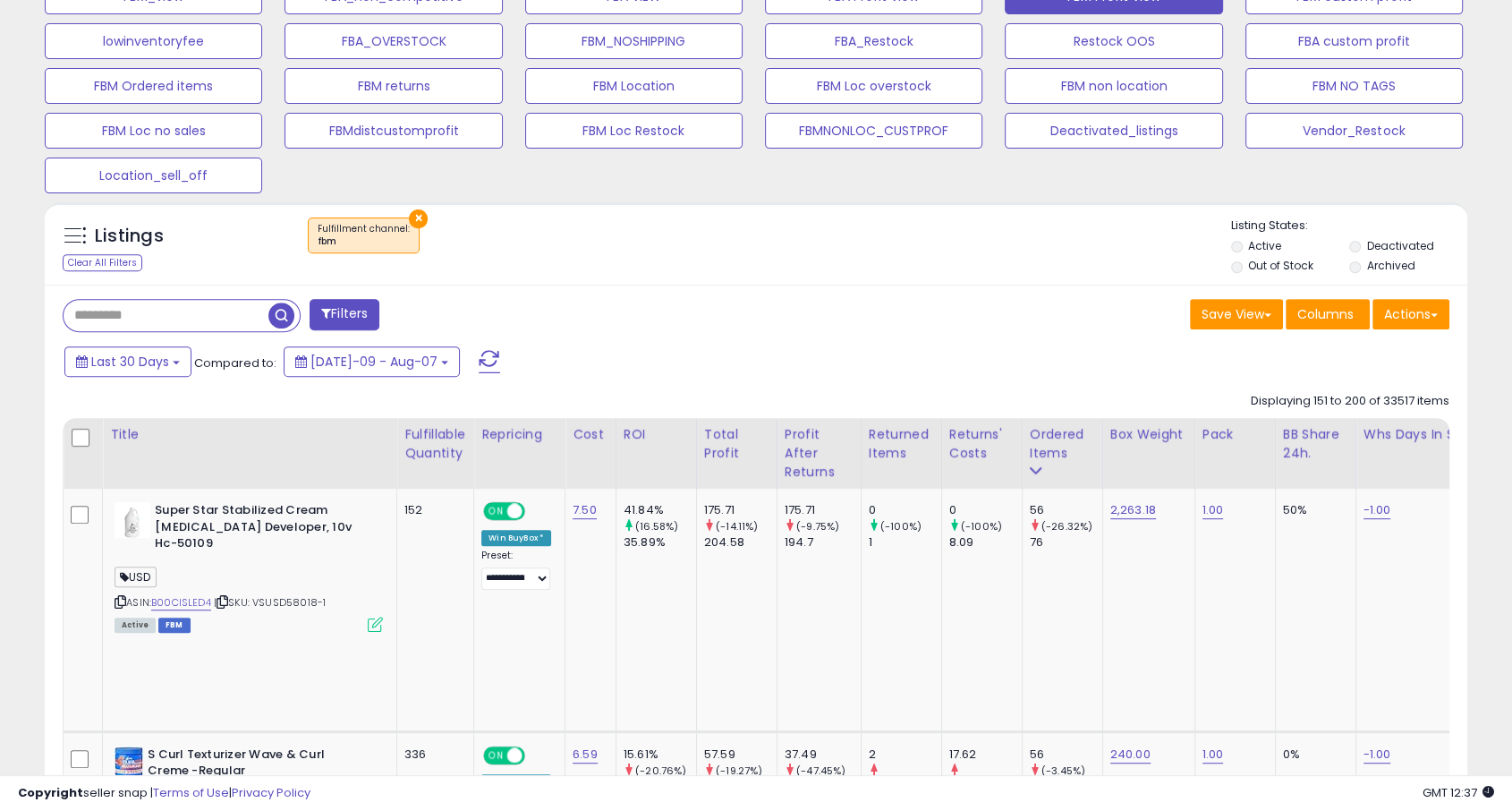
scroll to position [629, 0]
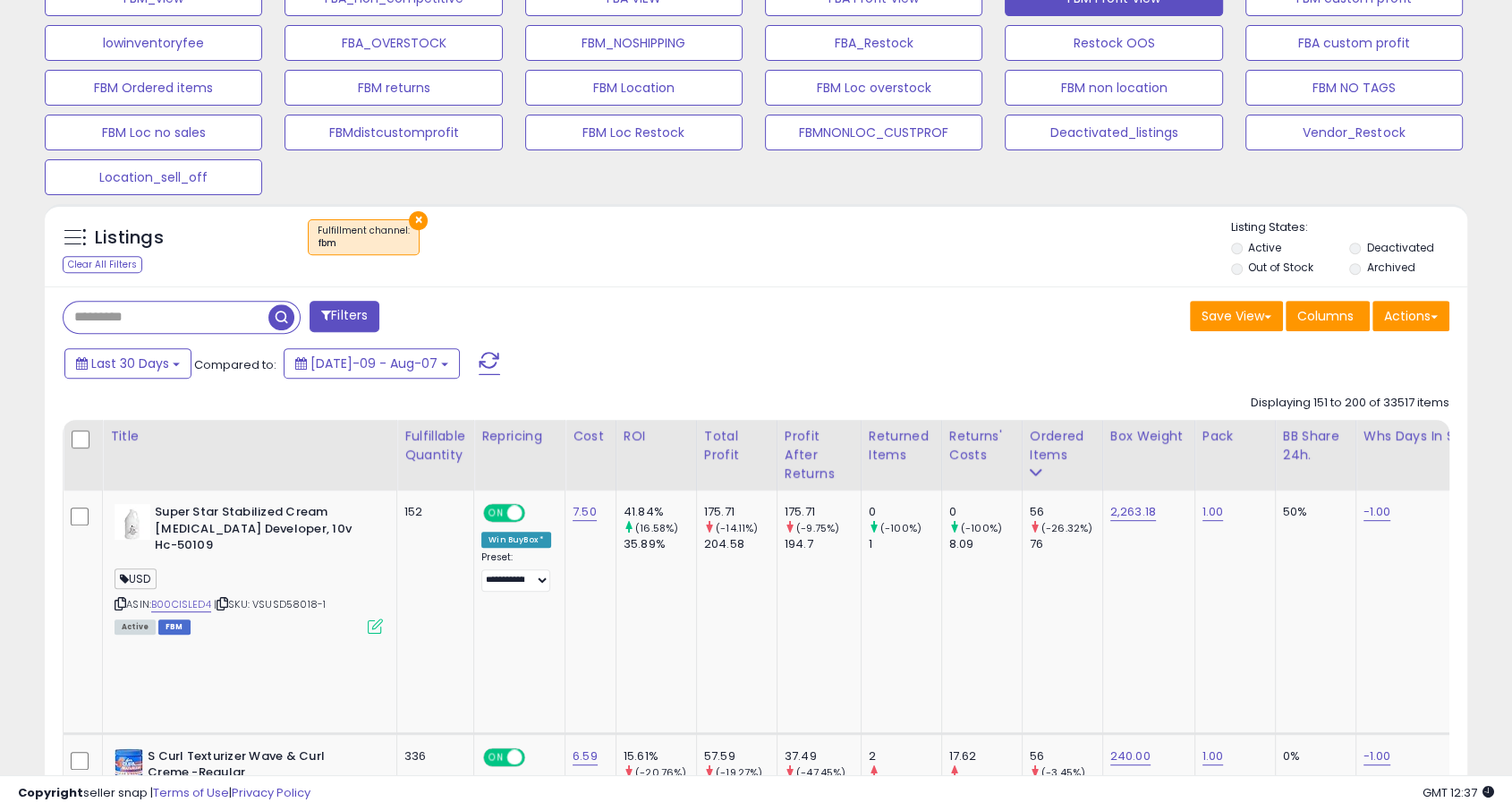
click at [216, 332] on input "text" at bounding box center [165, 317] width 205 height 32
type input "*****"
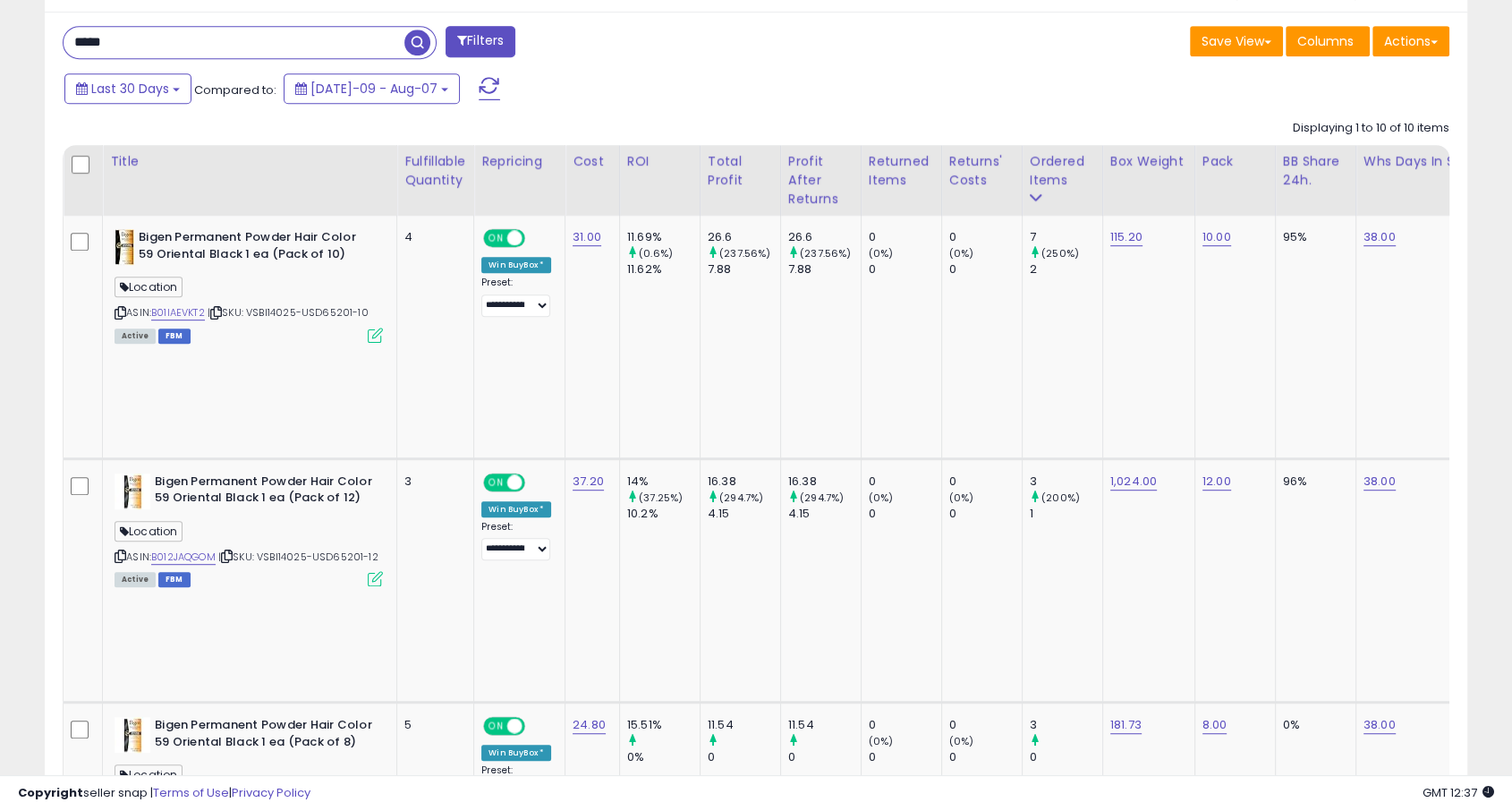
scroll to position [902, 0]
